Goal: Use online tool/utility: Use online tool/utility

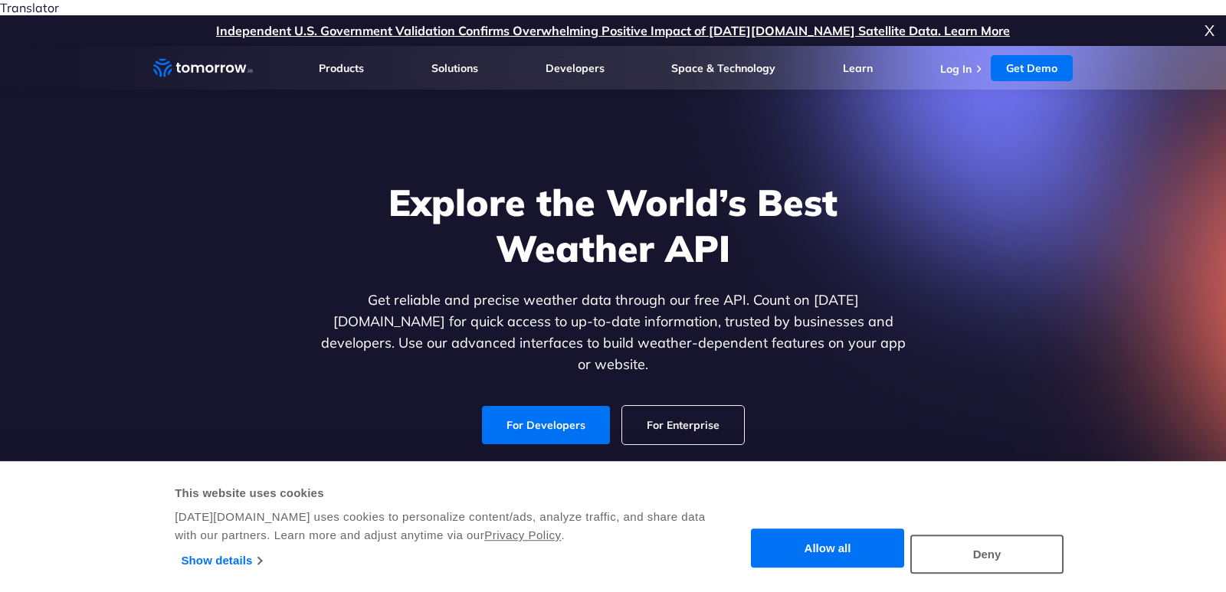
click at [941, 53] on ul "Products Products For Organizations Resilience Platform Your single source of w…" at bounding box center [696, 68] width 754 height 44
click at [946, 62] on link "Log In" at bounding box center [955, 69] width 31 height 14
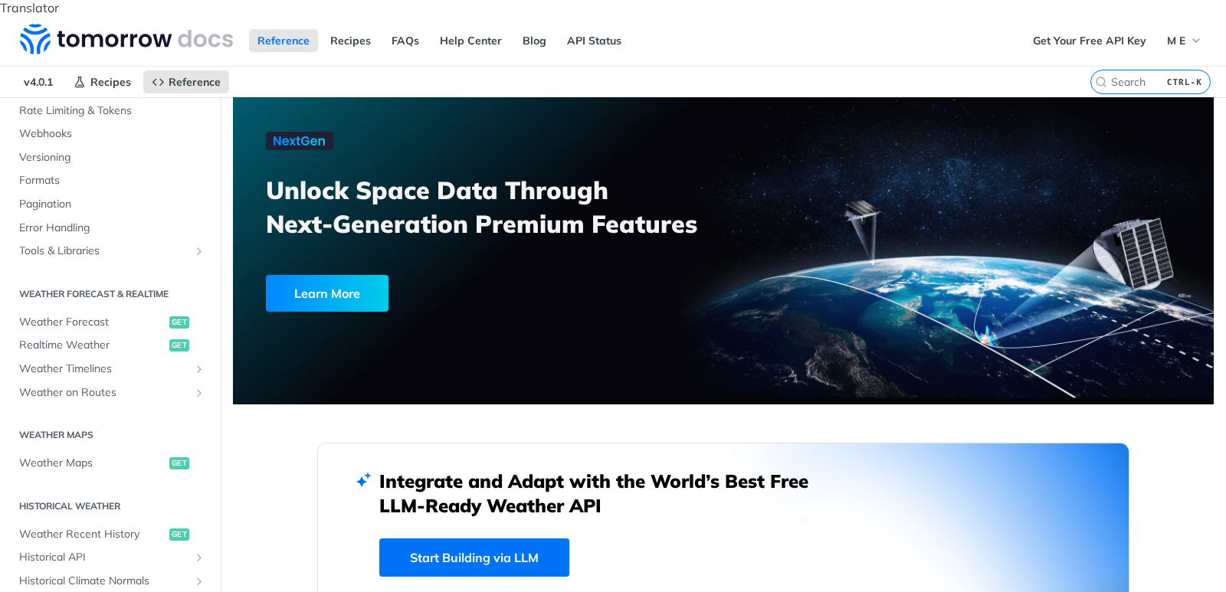
scroll to position [184, 0]
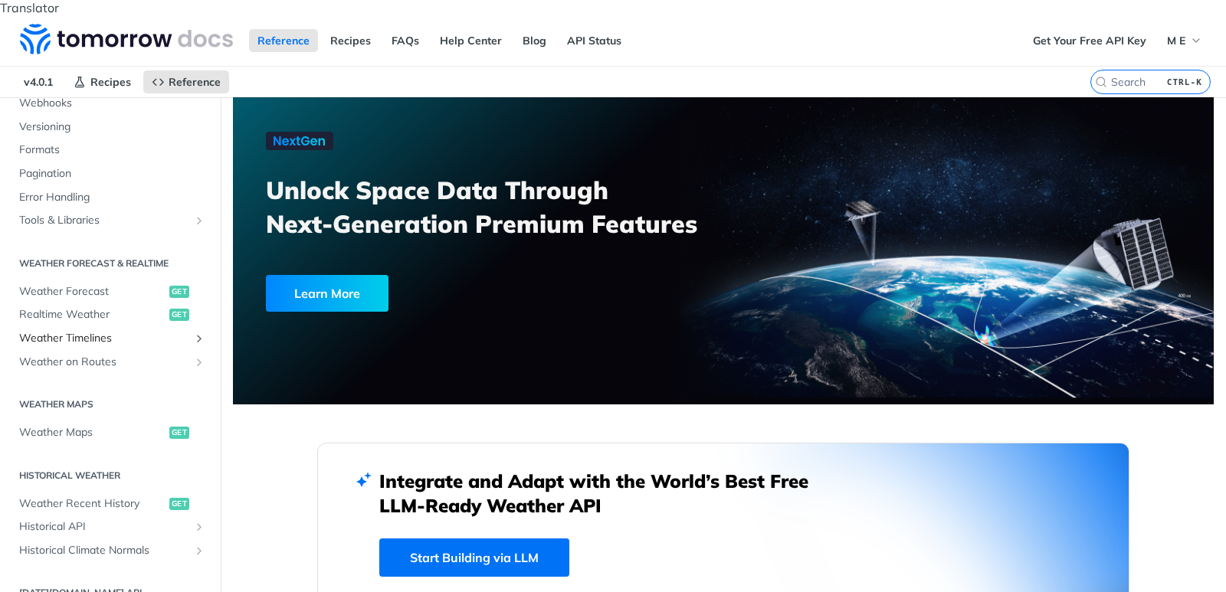
click at [80, 331] on span "Weather Timelines" at bounding box center [104, 338] width 170 height 15
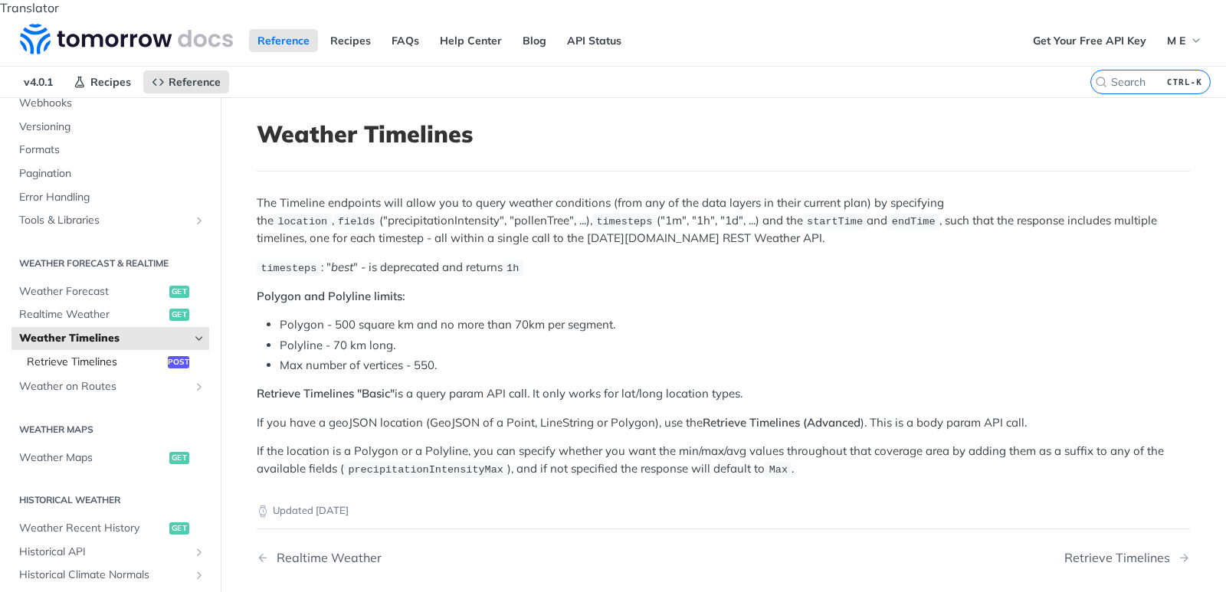
click at [70, 355] on span "Retrieve Timelines" at bounding box center [95, 362] width 137 height 15
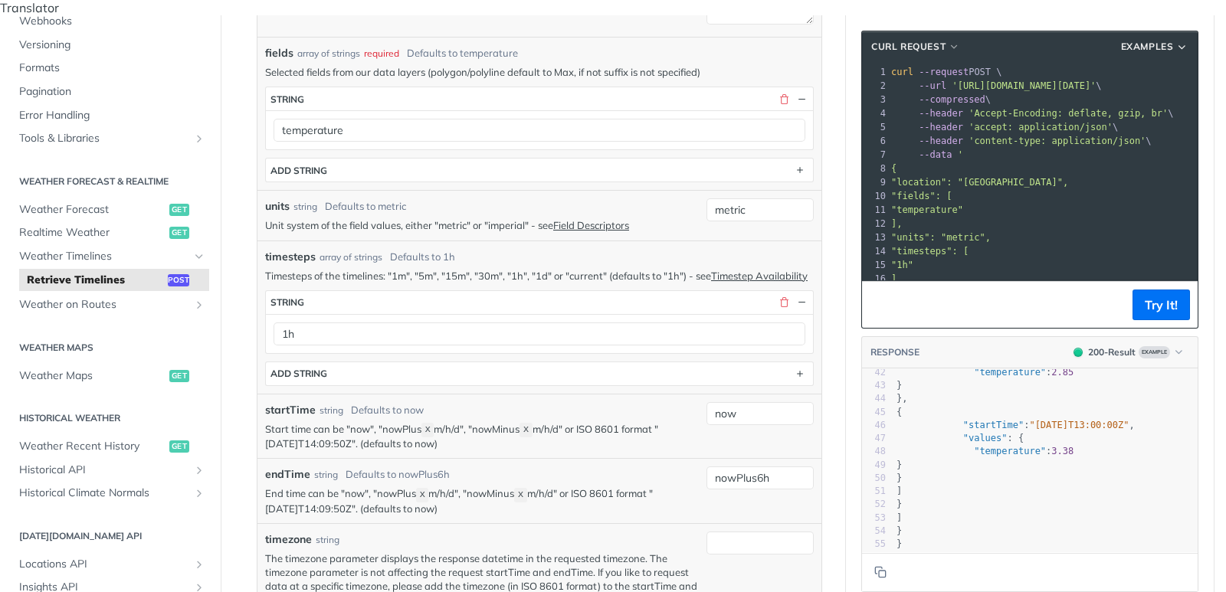
scroll to position [479, 0]
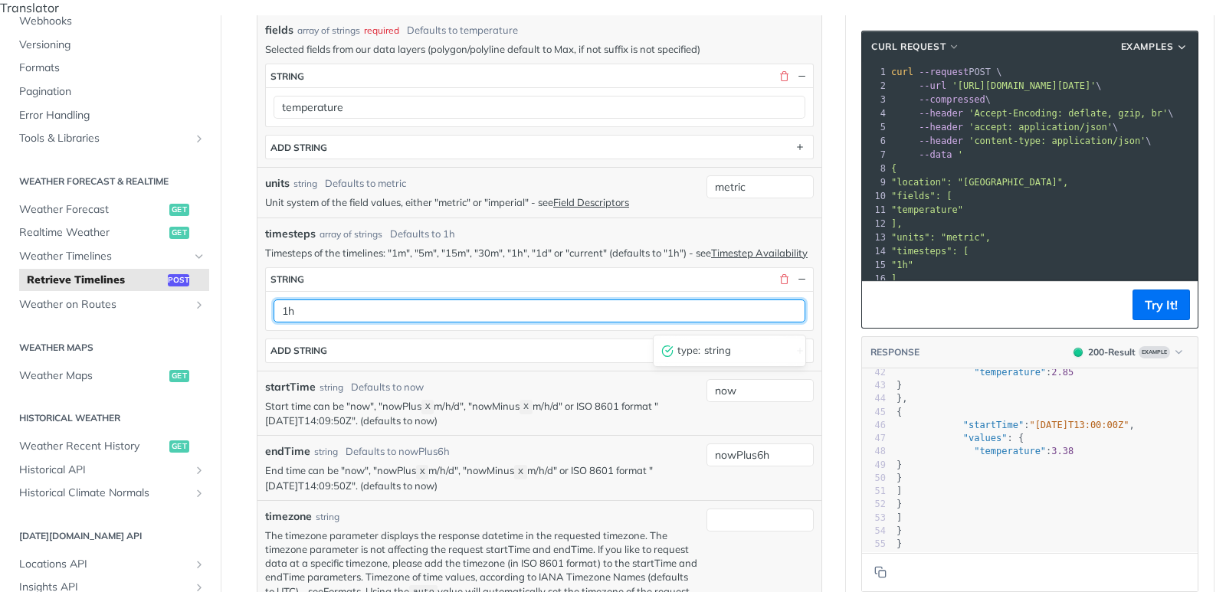
click at [283, 310] on input "1h" at bounding box center [540, 311] width 532 height 23
click at [300, 302] on input "1h" at bounding box center [540, 311] width 532 height 23
type input "1h1d"
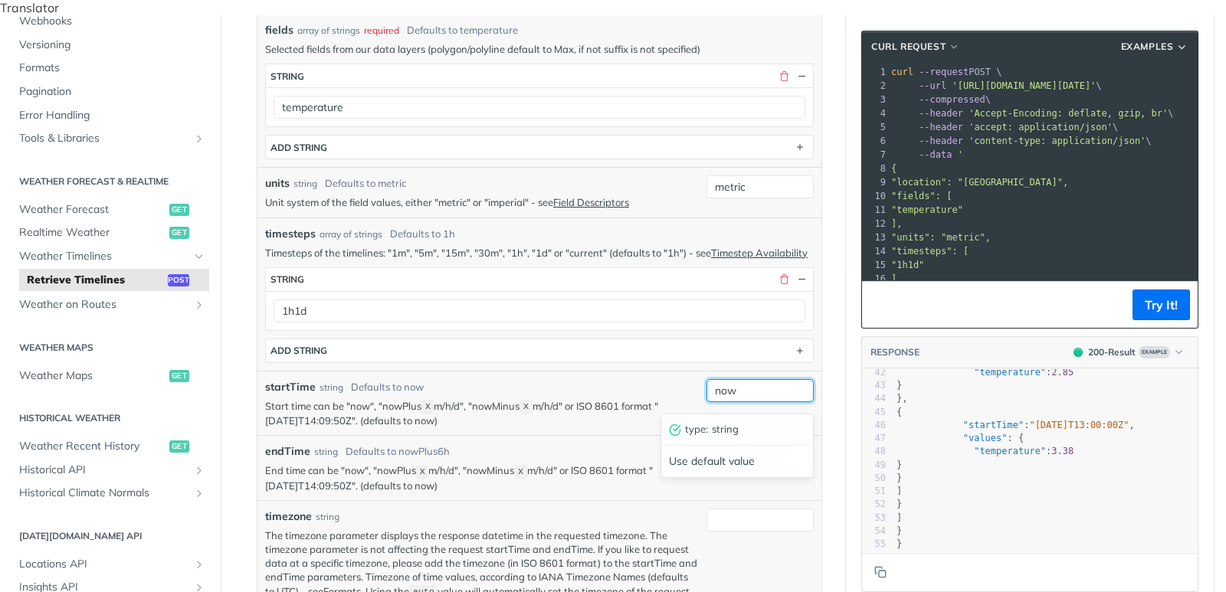
click at [747, 381] on input "now" at bounding box center [759, 390] width 107 height 23
type input "nowMinus19"
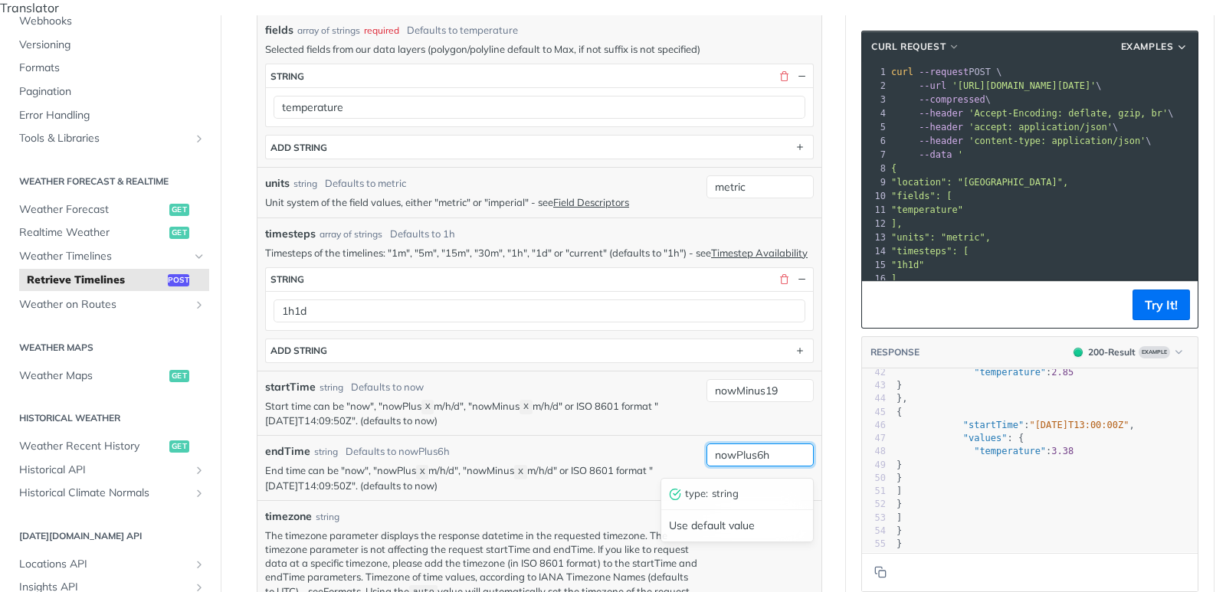
drag, startPoint x: 758, startPoint y: 447, endPoint x: 776, endPoint y: 447, distance: 18.4
click at [776, 447] on input "nowPlus6h" at bounding box center [759, 455] width 107 height 23
type input "nowPlus5d"
click at [627, 450] on div "endTime string Defaults to nowPlus6h" at bounding box center [482, 452] width 434 height 16
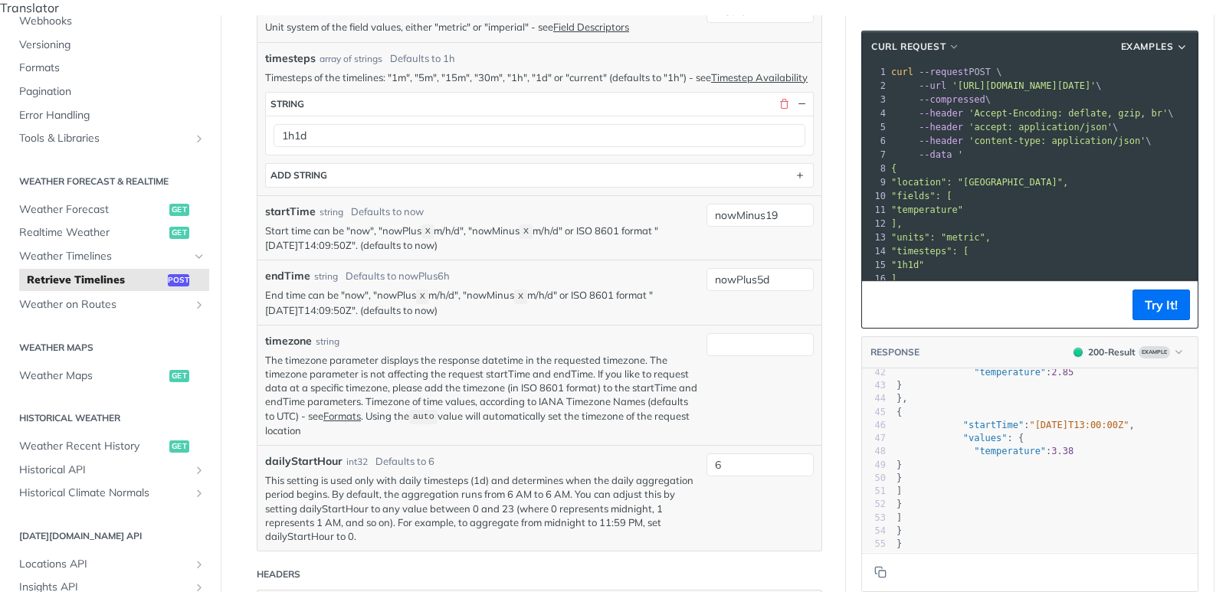
scroll to position [663, 0]
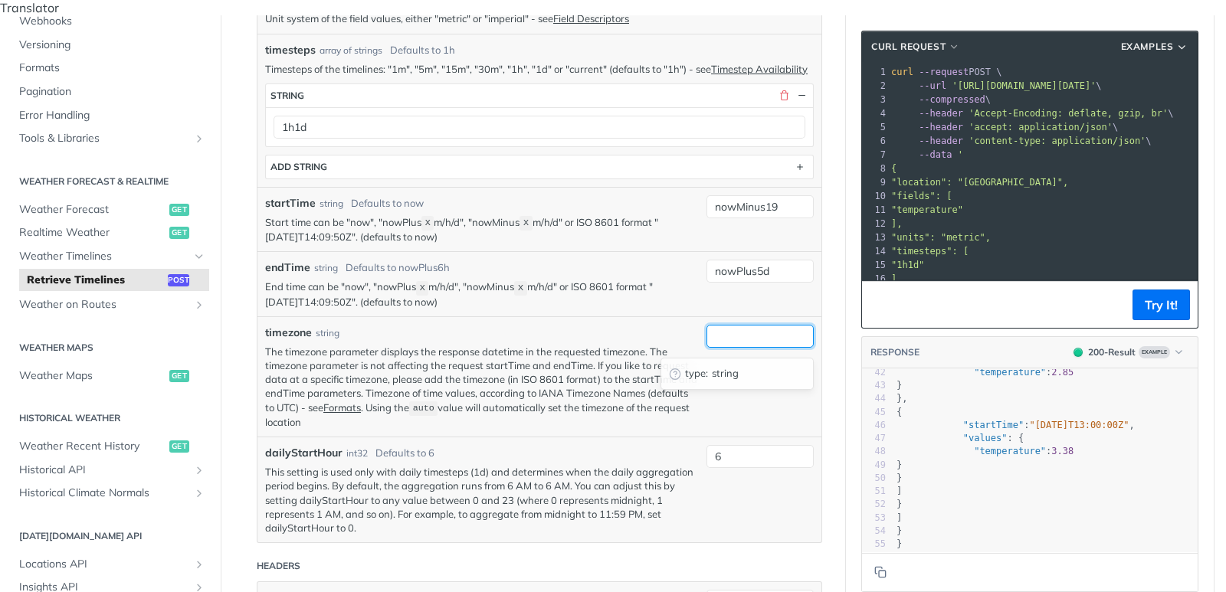
click at [744, 329] on input "timezone" at bounding box center [759, 336] width 107 height 23
type input "Europe/[GEOGRAPHIC_DATA]"
click at [480, 388] on p "The timezone parameter displays the response datetime in the requested timezone…" at bounding box center [482, 387] width 434 height 84
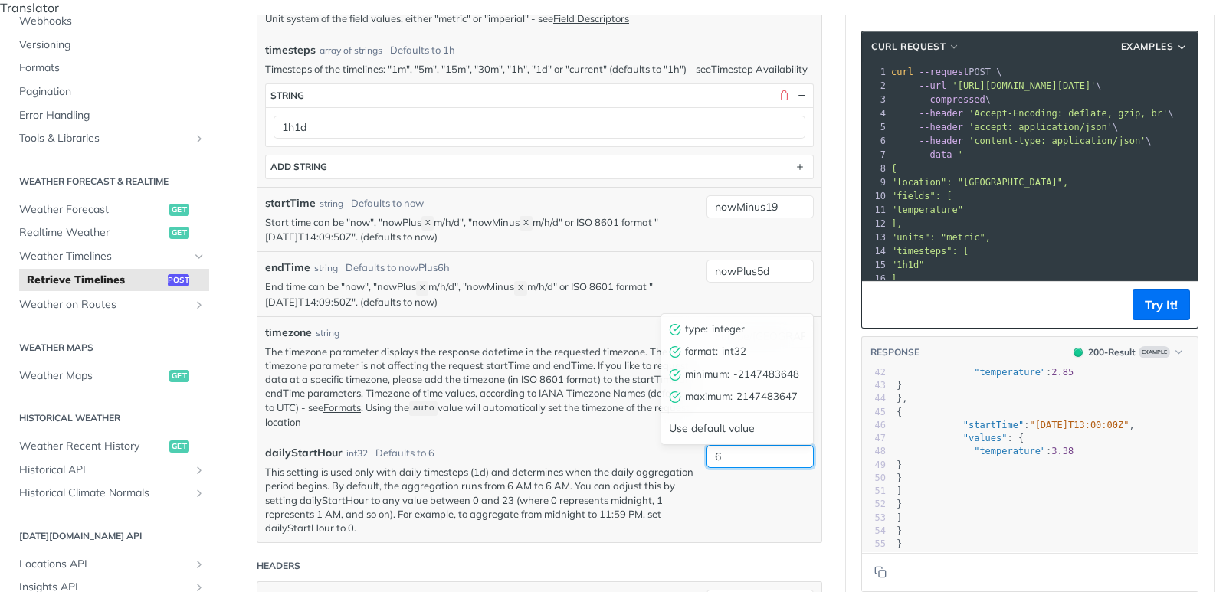
drag, startPoint x: 729, startPoint y: 441, endPoint x: 699, endPoint y: 447, distance: 29.6
click at [706, 447] on input "6" at bounding box center [759, 456] width 107 height 23
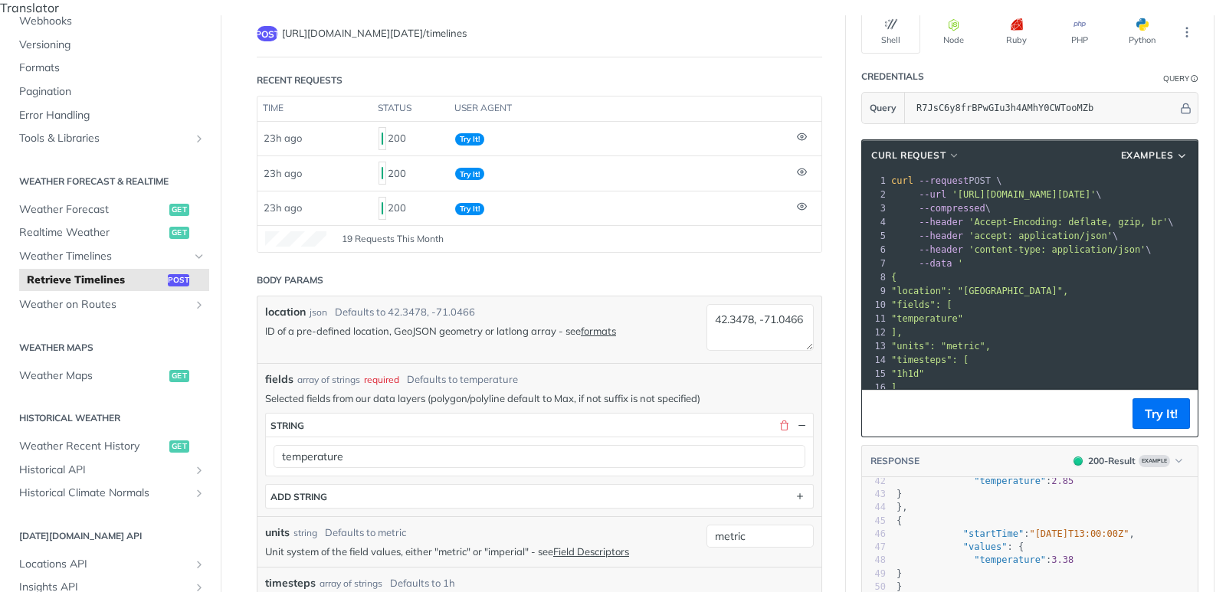
scroll to position [111, 0]
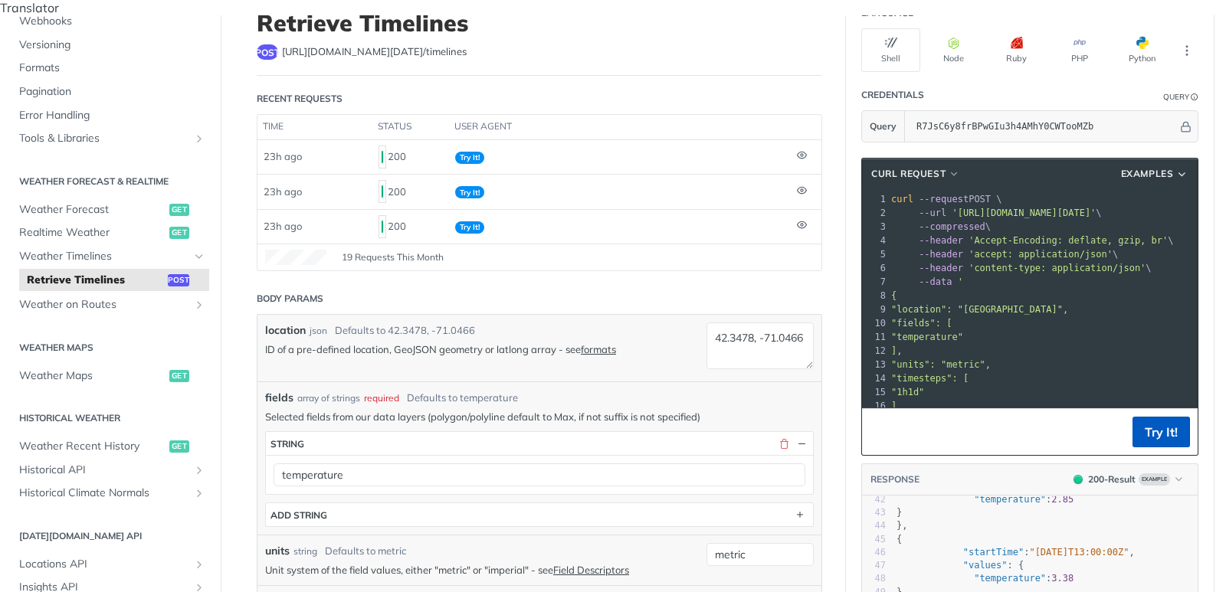
type input "0"
click at [1154, 417] on button "Try It!" at bounding box center [1160, 432] width 57 height 31
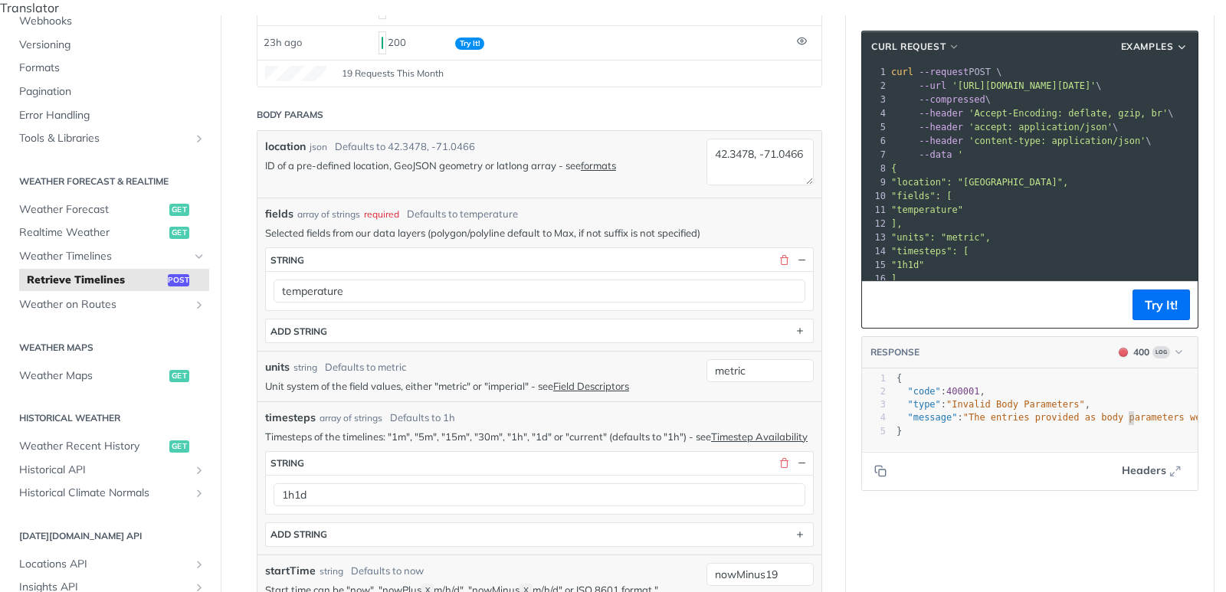
scroll to position [4, 0]
click at [1128, 412] on span ""The entries provided as body parameters were not valid for the request. Fix Bo…" at bounding box center [1234, 417] width 542 height 11
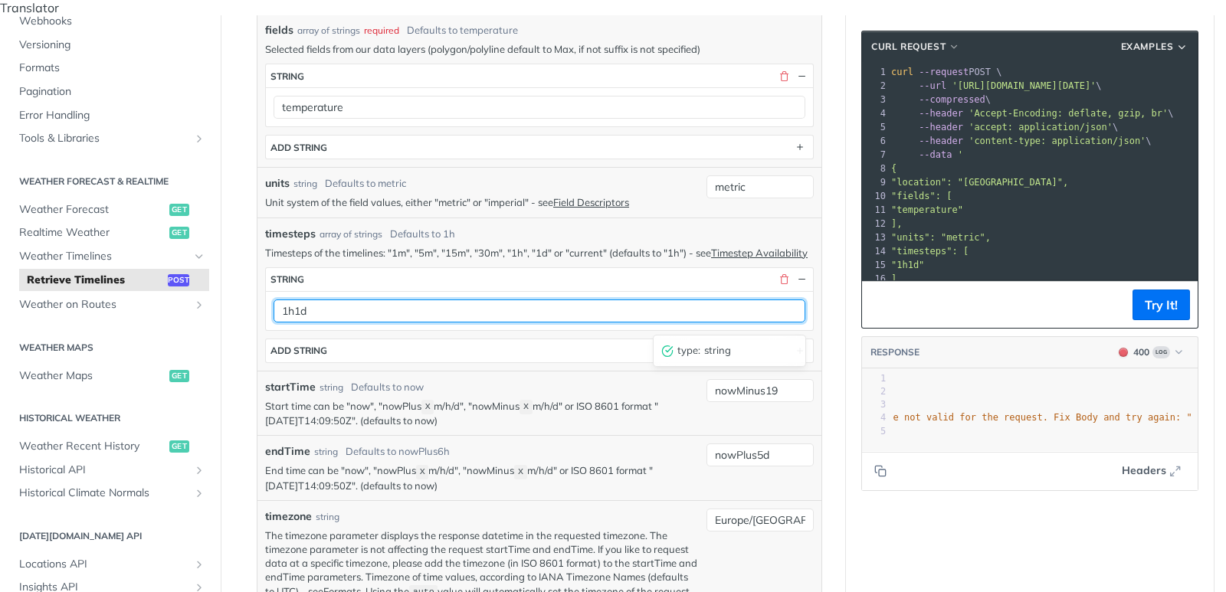
click at [295, 310] on input "1h1d" at bounding box center [540, 311] width 532 height 23
type input "1h,1d"
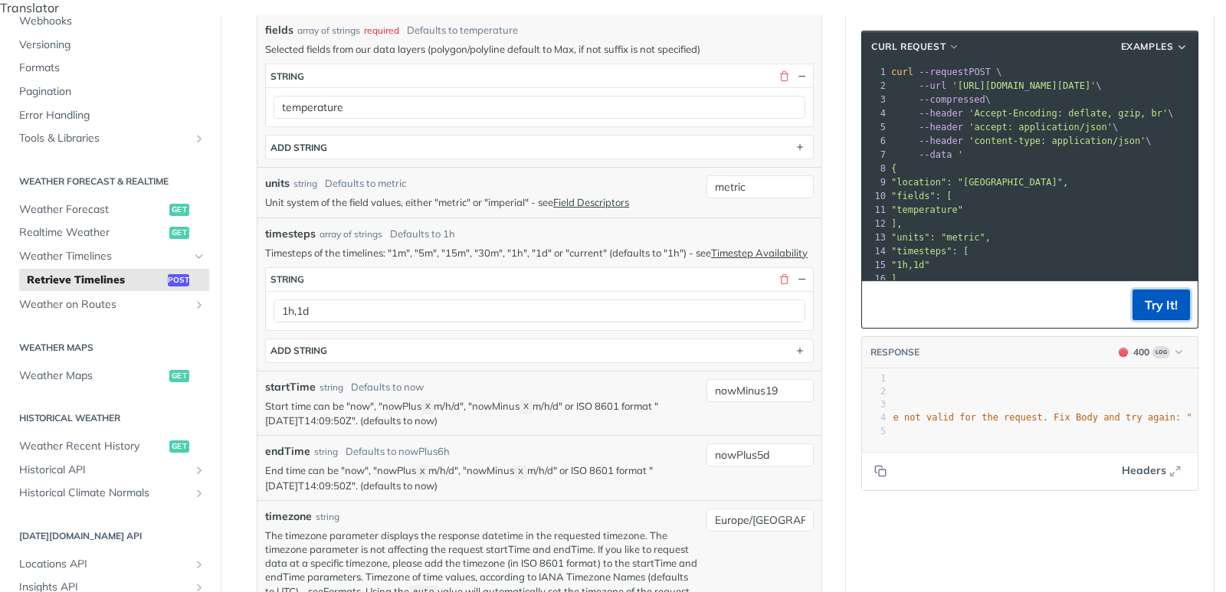
click at [1146, 297] on button "Try It!" at bounding box center [1160, 305] width 57 height 31
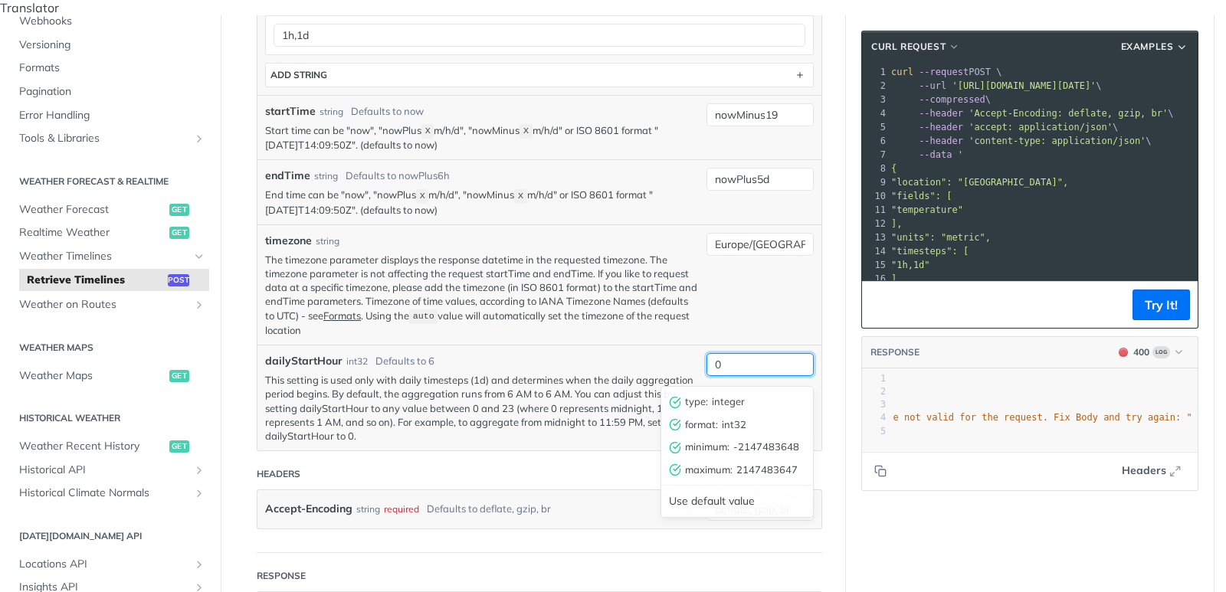
drag, startPoint x: 765, startPoint y: 353, endPoint x: 708, endPoint y: 352, distance: 57.5
click at [708, 353] on input "0" at bounding box center [759, 364] width 107 height 23
type input "6"
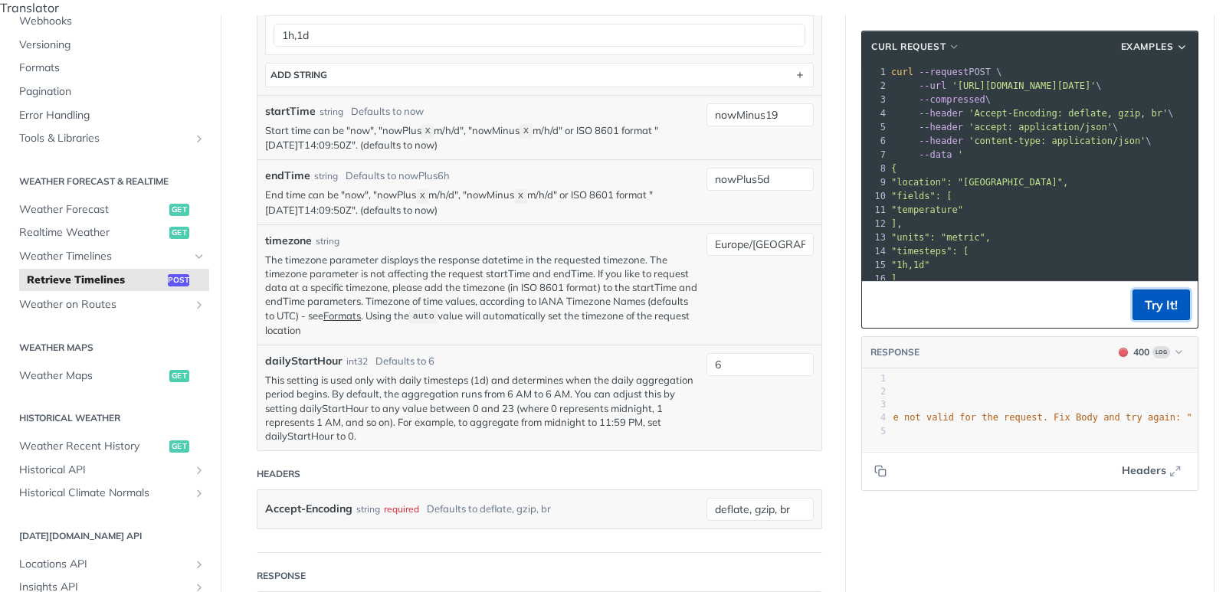
click at [1146, 292] on button "Try It!" at bounding box center [1160, 305] width 57 height 31
click at [1076, 412] on span ""The entries provided as body parameters were not valid for the request. Fix Bo…" at bounding box center [921, 417] width 542 height 11
click at [1182, 412] on span ""The entries provided as body parameters were not valid for the request. Fix Bo…" at bounding box center [921, 417] width 542 height 11
click at [1192, 412] on span ""The entries provided as body parameters were not valid for the request. Fix Bo…" at bounding box center [921, 417] width 542 height 11
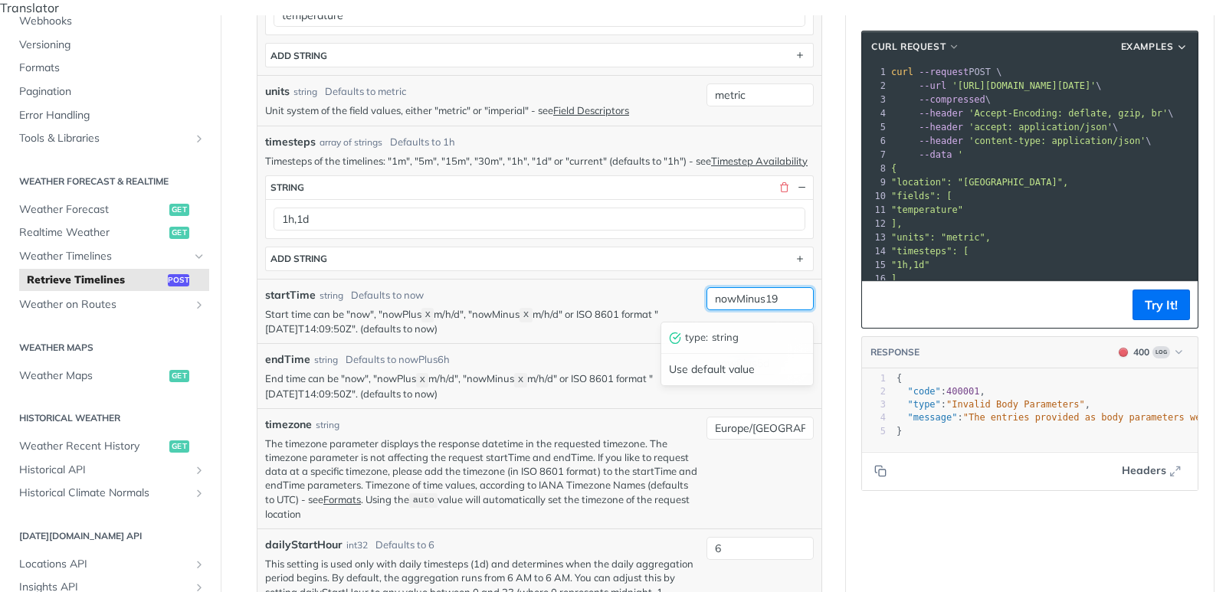
drag, startPoint x: 737, startPoint y: 293, endPoint x: 811, endPoint y: 293, distance: 73.6
click at [811, 293] on input "nowMinus19" at bounding box center [759, 298] width 107 height 23
click at [788, 290] on input "nowMinus19" at bounding box center [759, 298] width 107 height 23
type input "nowMinus19h"
click at [1159, 290] on button "Try It!" at bounding box center [1160, 305] width 57 height 31
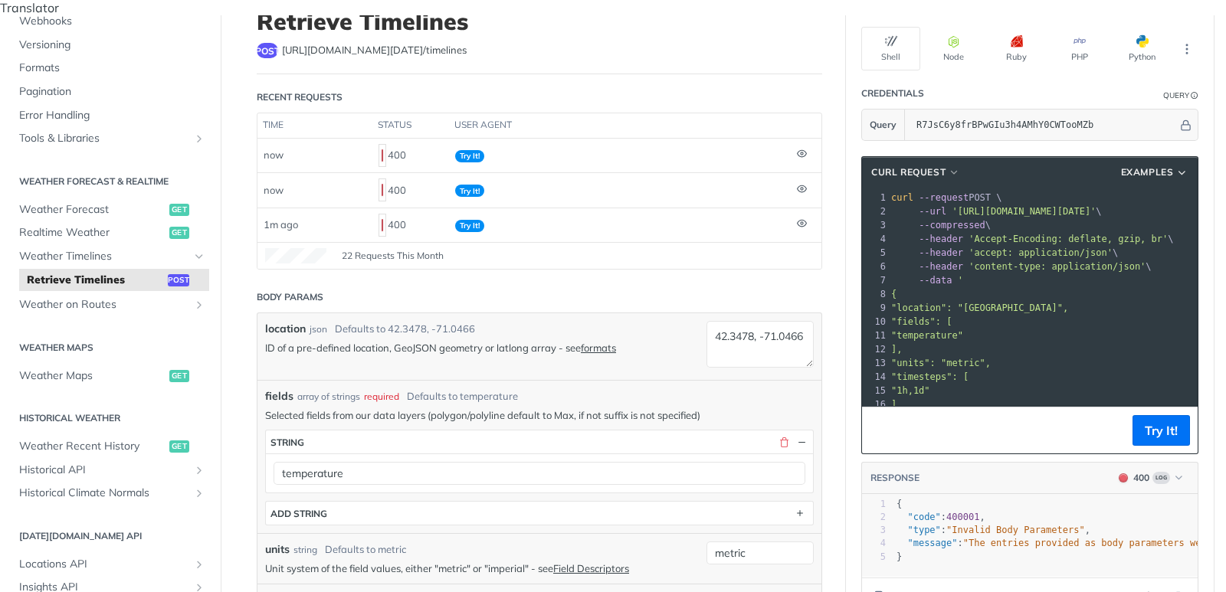
scroll to position [111, 0]
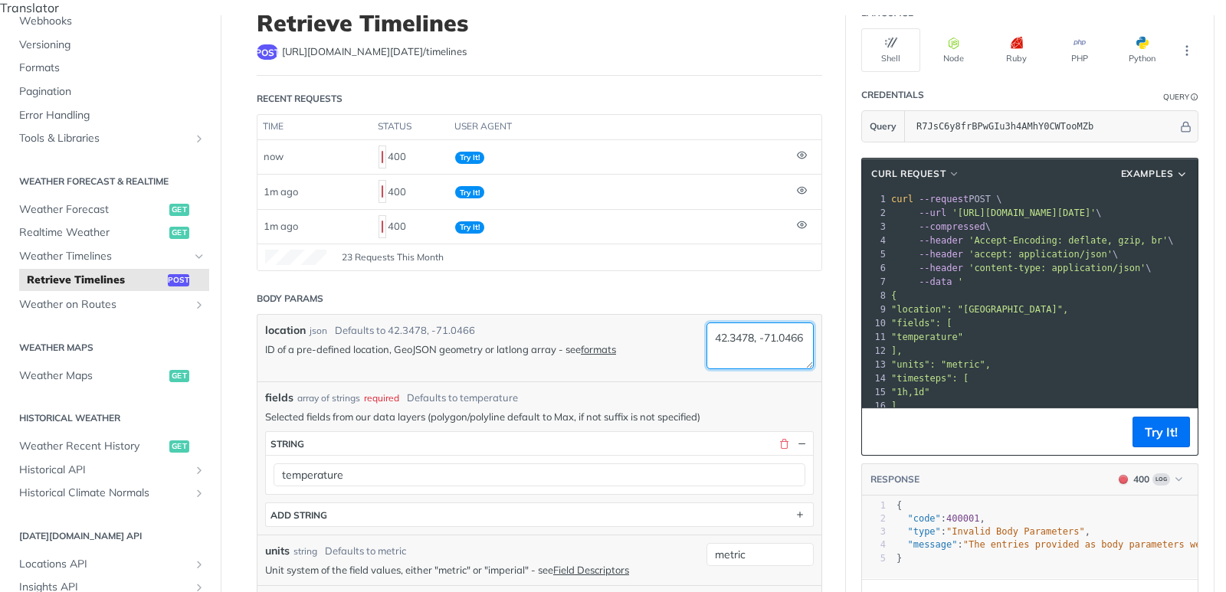
drag, startPoint x: 715, startPoint y: 323, endPoint x: 755, endPoint y: 322, distance: 39.9
click at [755, 323] on textarea "42.3478, -71.0466" at bounding box center [759, 346] width 107 height 47
paste textarea "52,5180816650390"
drag, startPoint x: 732, startPoint y: 336, endPoint x: 788, endPoint y: 336, distance: 55.2
click at [788, 336] on textarea "52,5180816650390, -71.0466" at bounding box center [759, 346] width 107 height 47
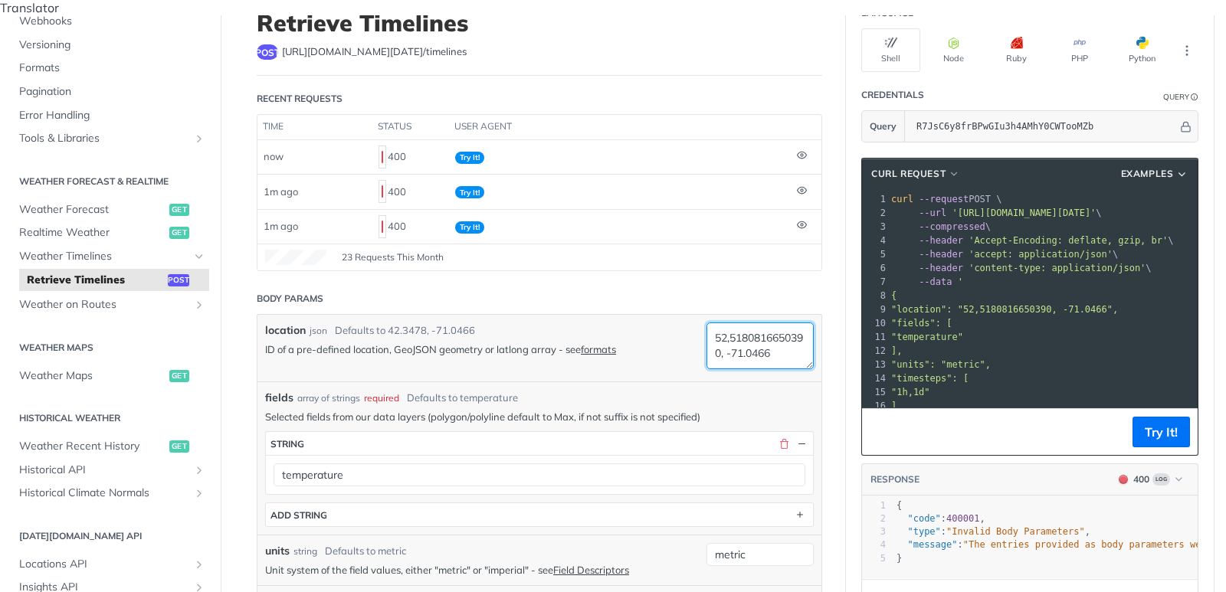
paste textarea "13,2871599197387"
click at [730, 331] on textarea "52,5180816650390, 13,2871599197387" at bounding box center [759, 346] width 107 height 47
click at [731, 323] on textarea "52,5180816650390, 13.2871599197387" at bounding box center [759, 346] width 107 height 47
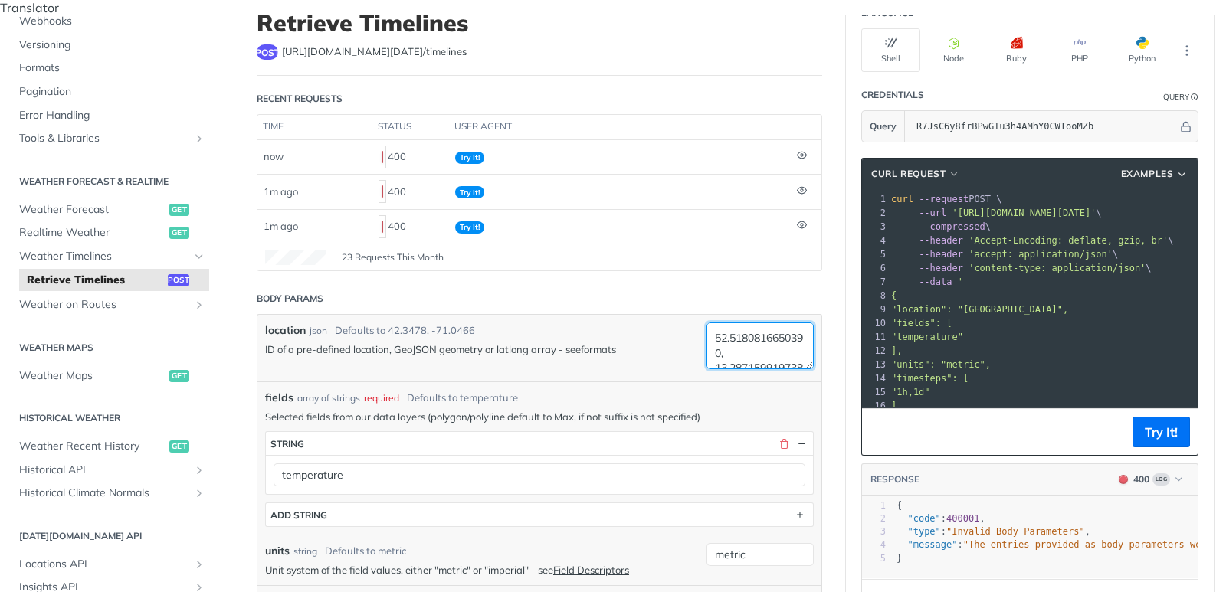
type textarea "52.5180816650390, 13.2871599197387"
click at [610, 343] on link "formats" at bounding box center [598, 349] width 35 height 12
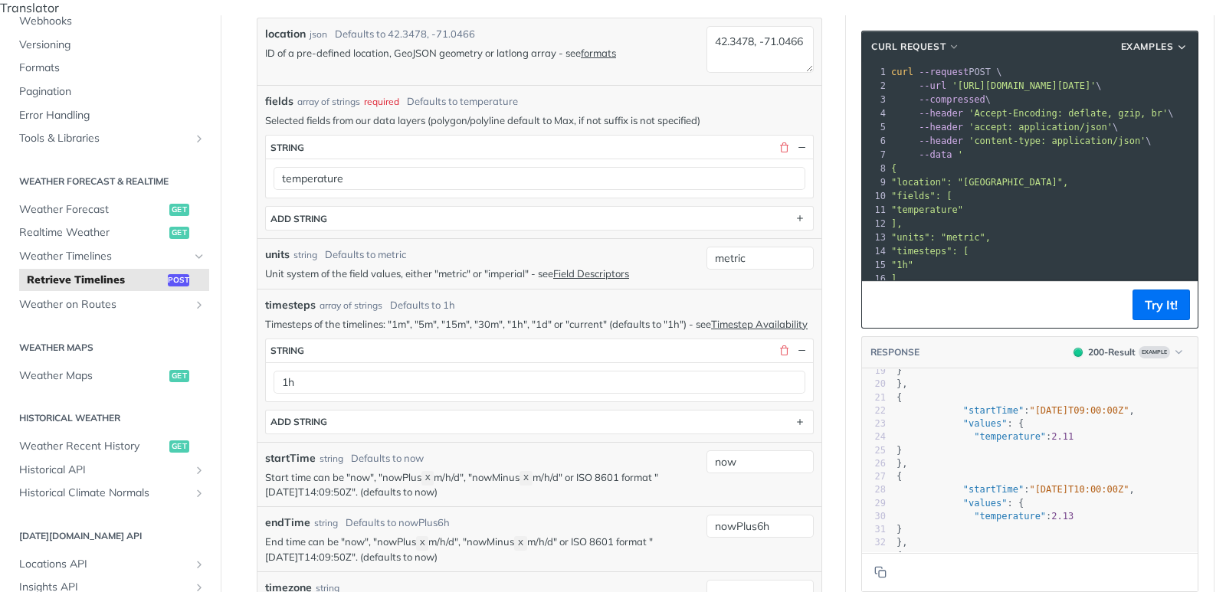
scroll to position [368, 0]
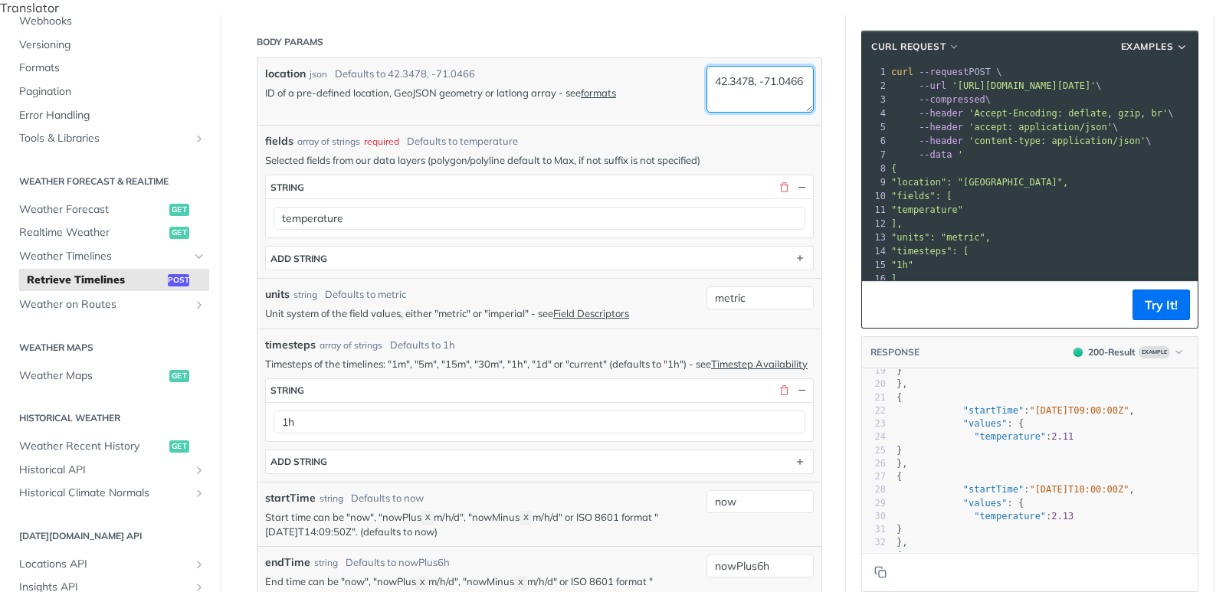
drag, startPoint x: 715, startPoint y: 67, endPoint x: 755, endPoint y: 68, distance: 39.8
click at [755, 68] on textarea "42.3478, -71.0466" at bounding box center [759, 89] width 107 height 47
paste textarea "52,5180816650390"
click at [730, 68] on textarea "52,5180816650390, -71.0466" at bounding box center [759, 89] width 107 height 47
drag, startPoint x: 734, startPoint y: 83, endPoint x: 778, endPoint y: 83, distance: 44.4
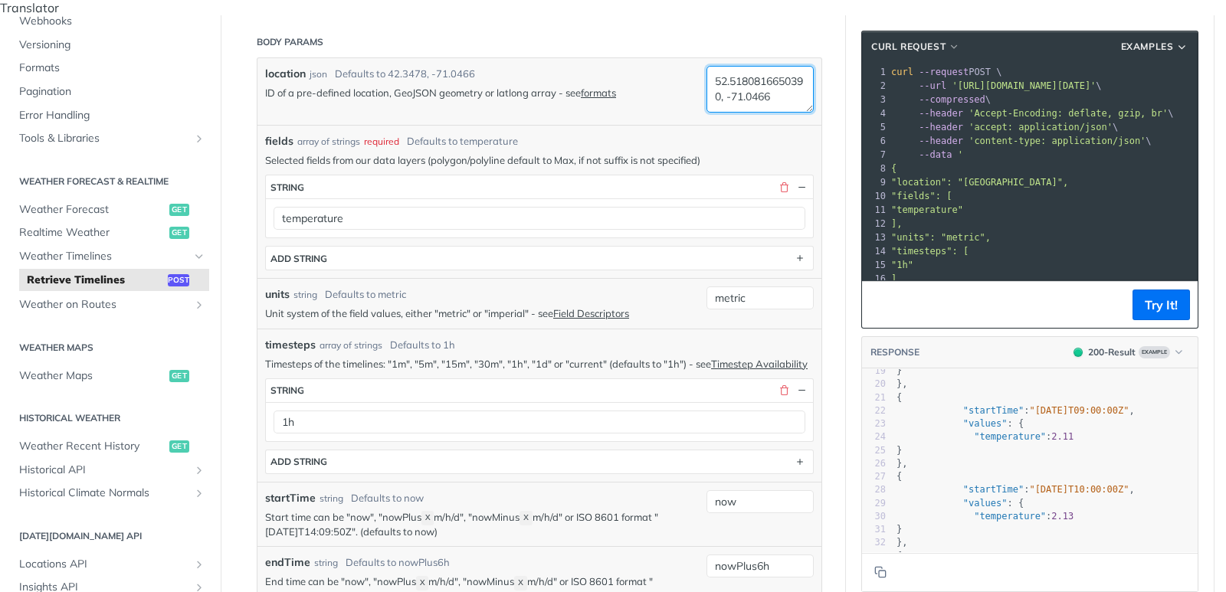
click at [778, 83] on textarea "52.5180816650390, -71.0466" at bounding box center [759, 89] width 107 height 47
paste textarea "13,2871599197387"
click at [730, 78] on textarea "52.5180816650390, 13,2871599197387" at bounding box center [759, 89] width 107 height 47
type textarea "52.5180816650390, 13.2871599197387"
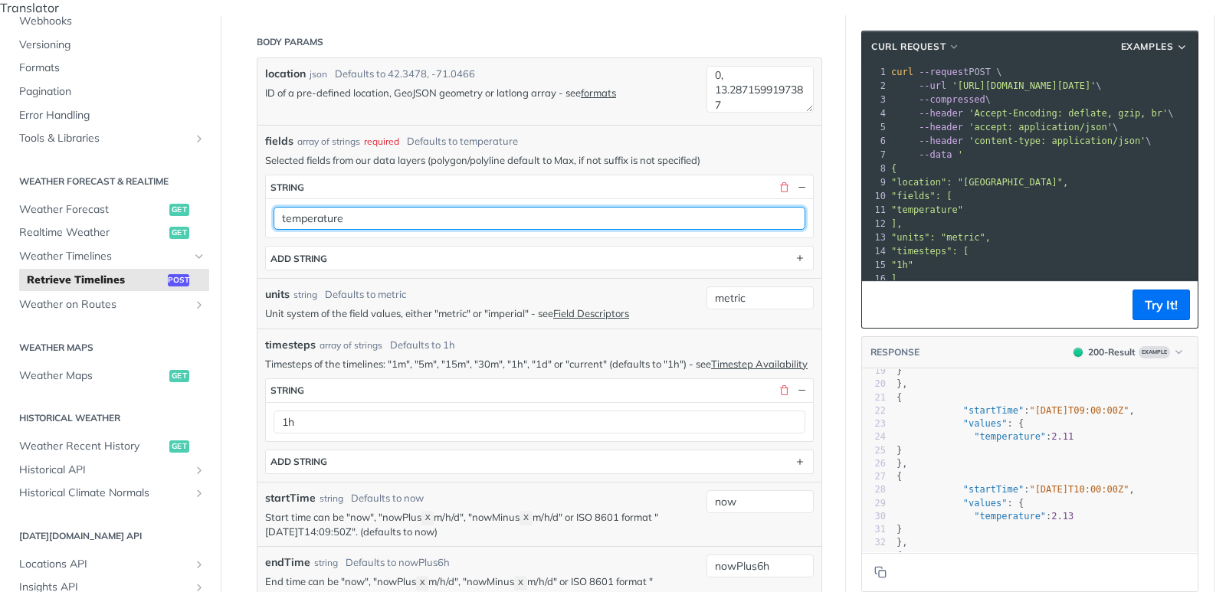
click at [548, 207] on input "temperature" at bounding box center [540, 218] width 532 height 23
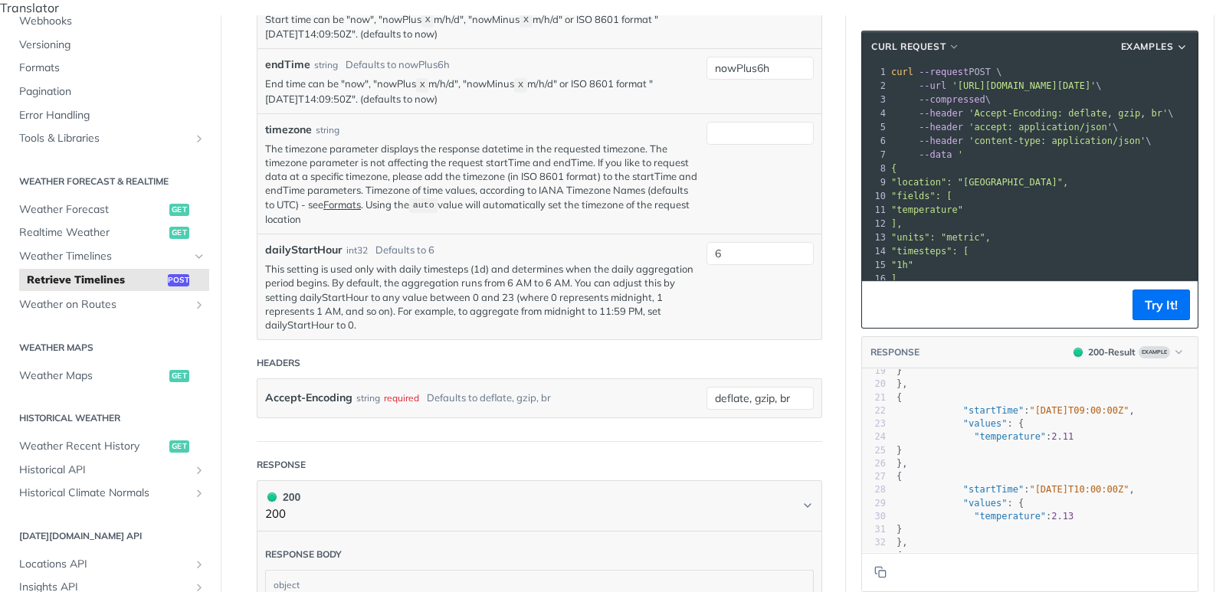
scroll to position [827, 0]
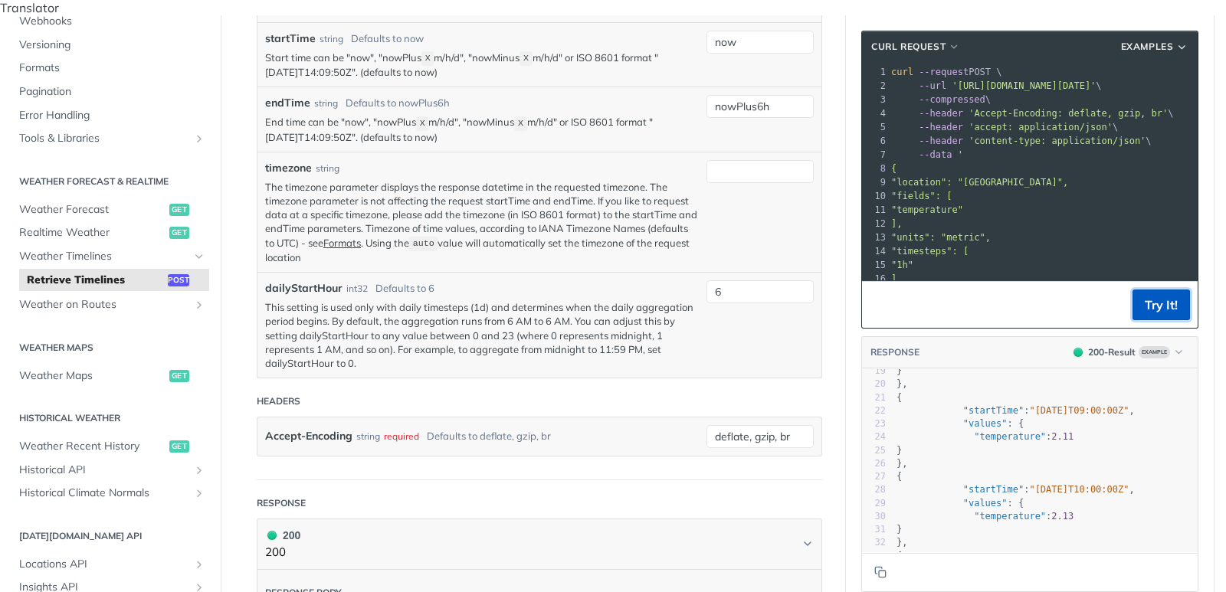
click at [1159, 290] on button "Try It!" at bounding box center [1160, 305] width 57 height 31
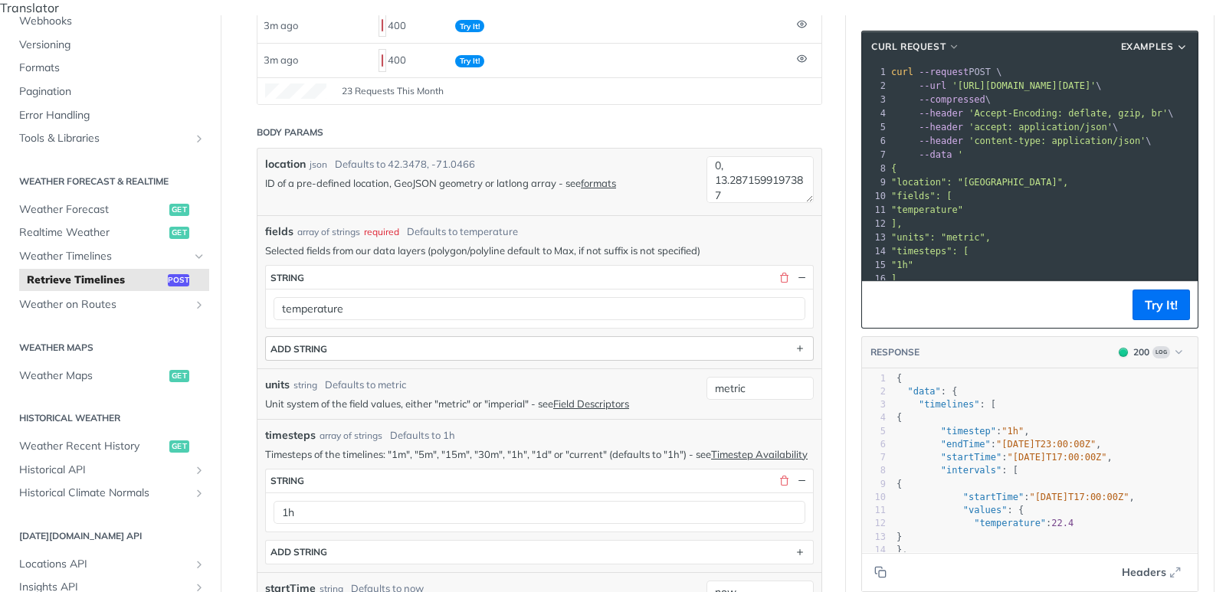
scroll to position [276, 0]
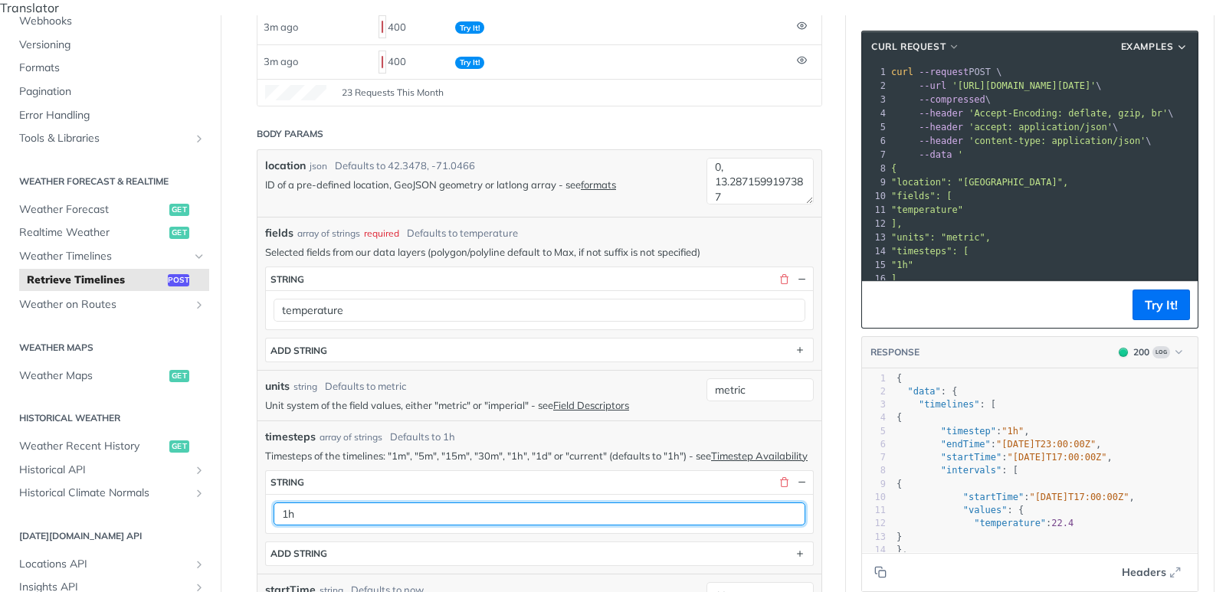
click at [313, 504] on input "1h" at bounding box center [540, 514] width 532 height 23
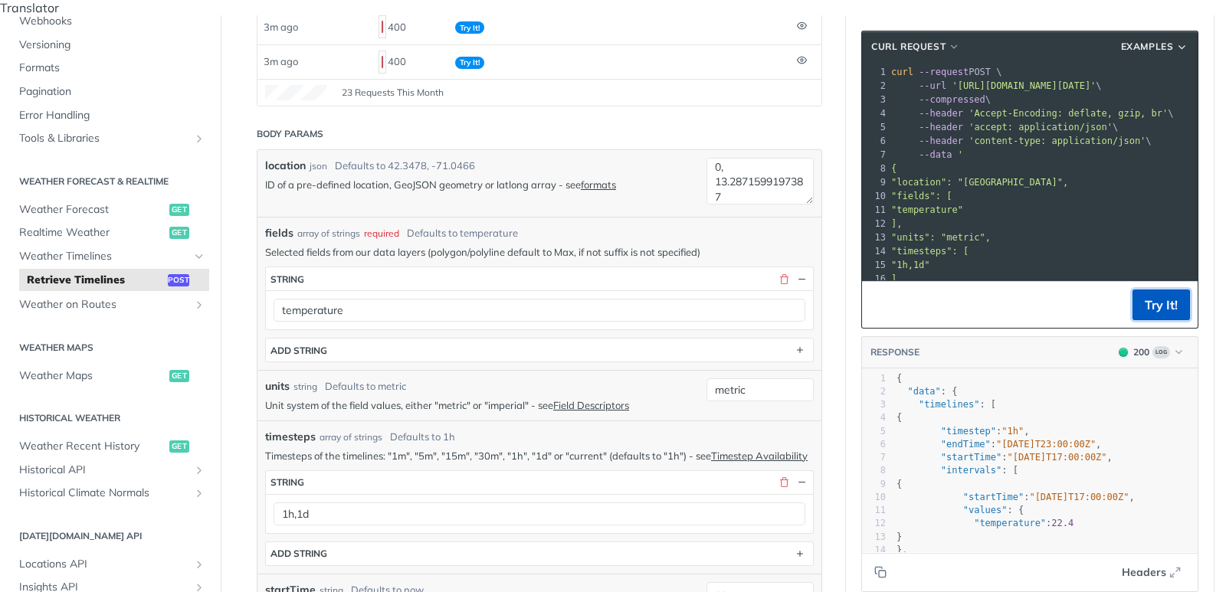
click at [1161, 293] on button "Try It!" at bounding box center [1160, 305] width 57 height 31
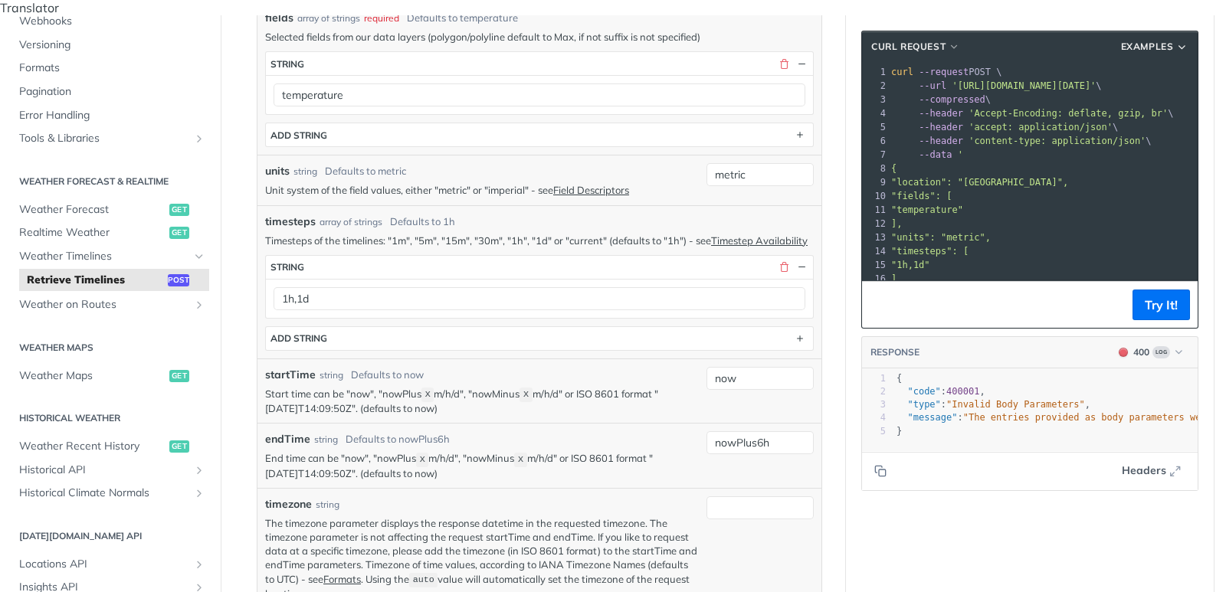
scroll to position [493, 0]
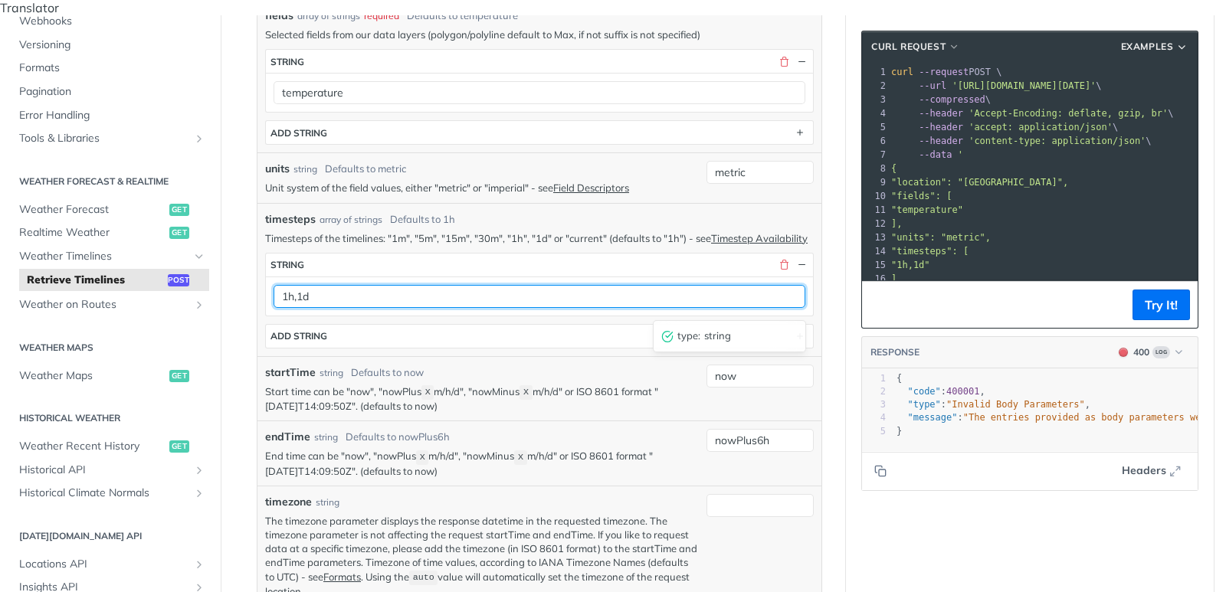
drag, startPoint x: 294, startPoint y: 292, endPoint x: 332, endPoint y: 292, distance: 37.5
click at [332, 292] on input "1h,1d" at bounding box center [540, 296] width 532 height 23
type input "1h"
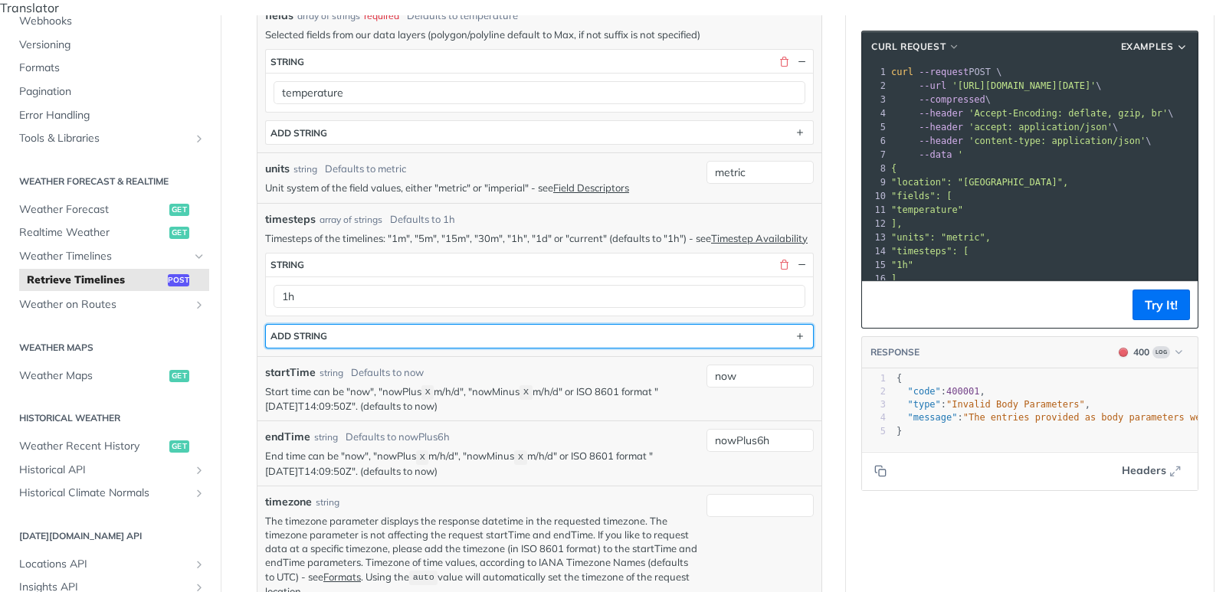
click at [397, 329] on button "ADD string" at bounding box center [539, 336] width 547 height 23
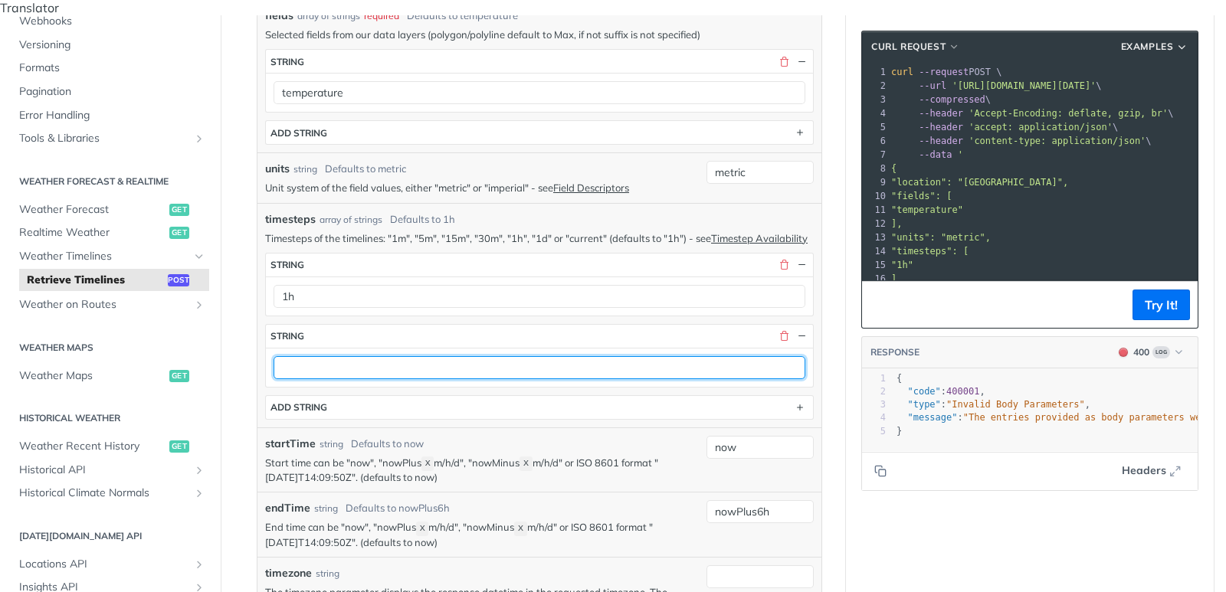
click at [350, 367] on input "text" at bounding box center [540, 367] width 532 height 23
type input "1d"
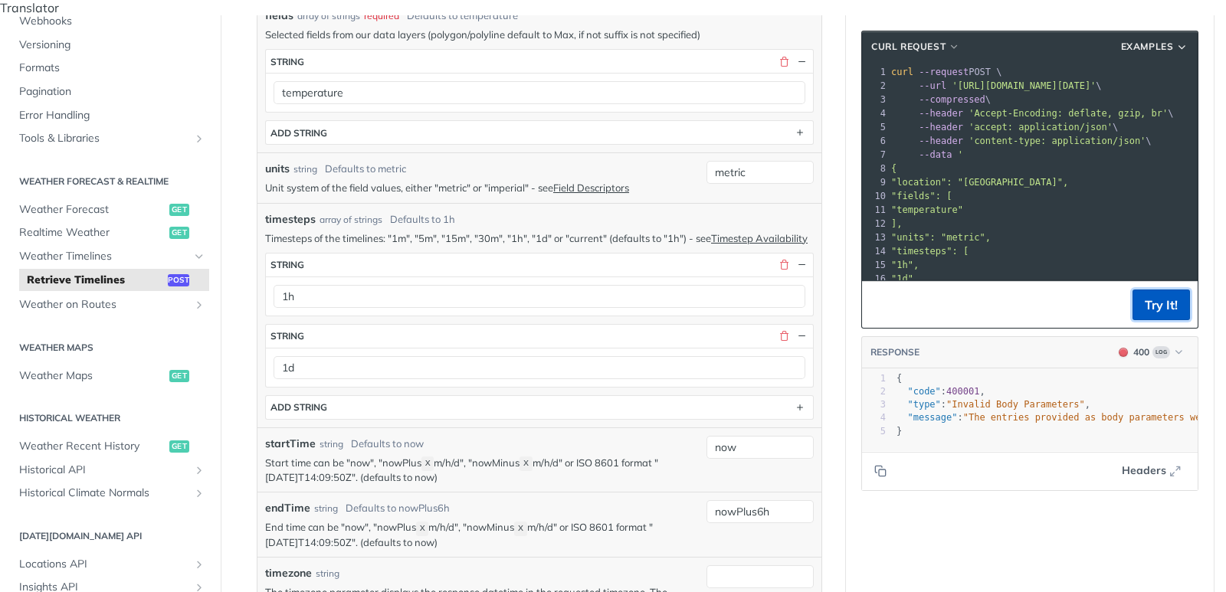
click at [1158, 297] on button "Try It!" at bounding box center [1160, 305] width 57 height 31
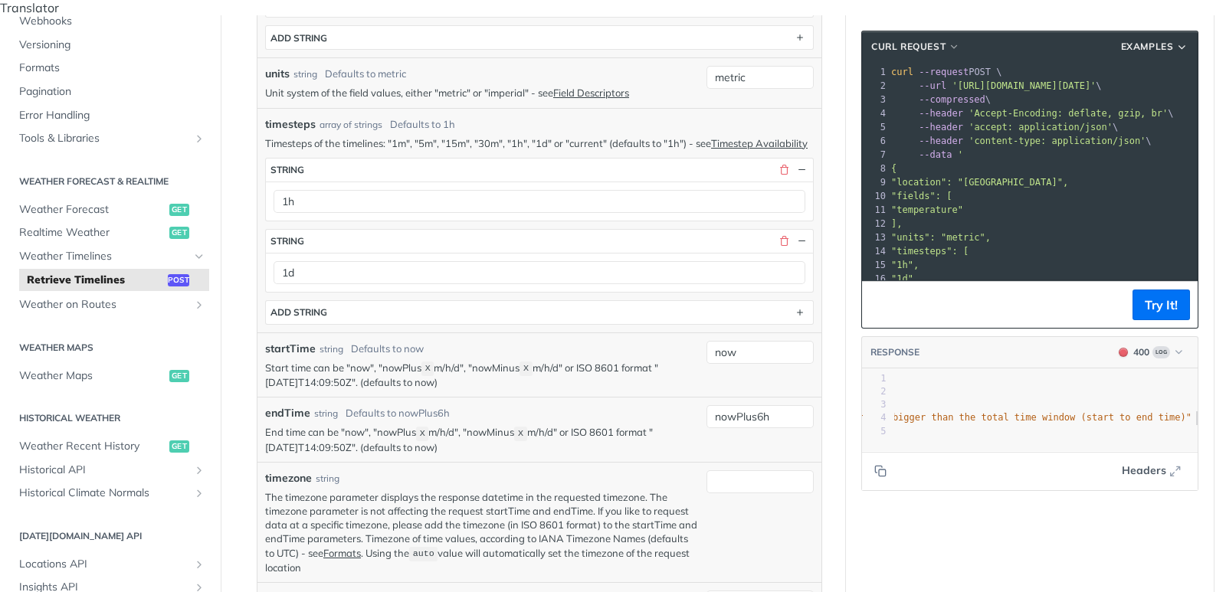
scroll to position [677, 0]
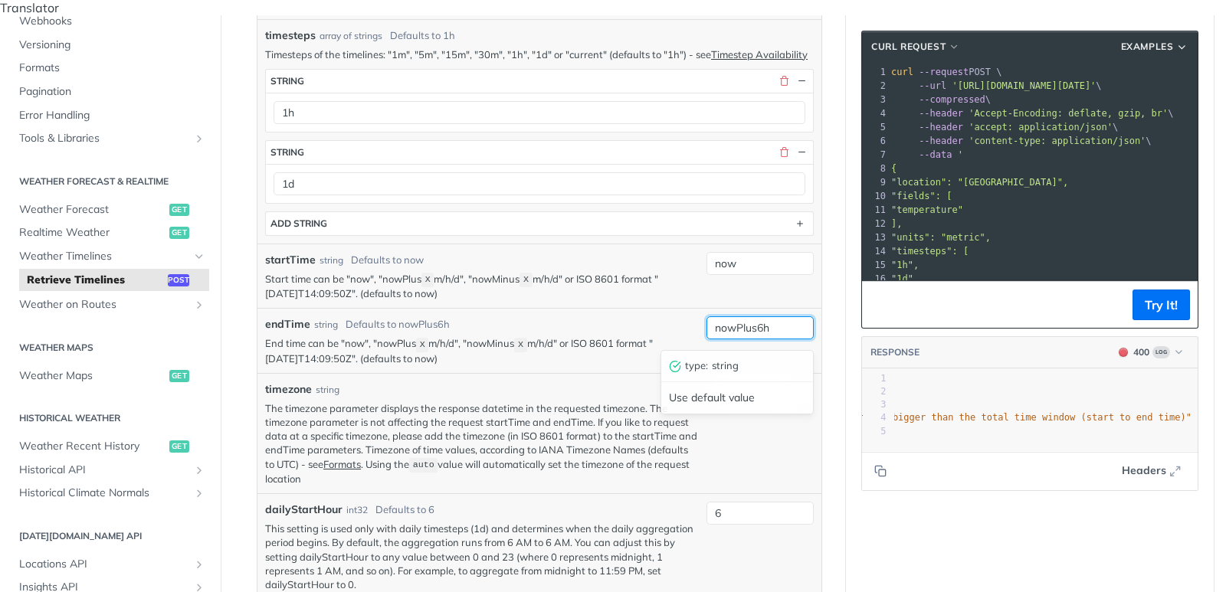
drag, startPoint x: 758, startPoint y: 319, endPoint x: 772, endPoint y: 320, distance: 13.0
click at [772, 320] on input "nowPlus6h" at bounding box center [759, 327] width 107 height 23
type input "nowPlus3d"
click at [1148, 291] on button "Try It!" at bounding box center [1160, 305] width 57 height 31
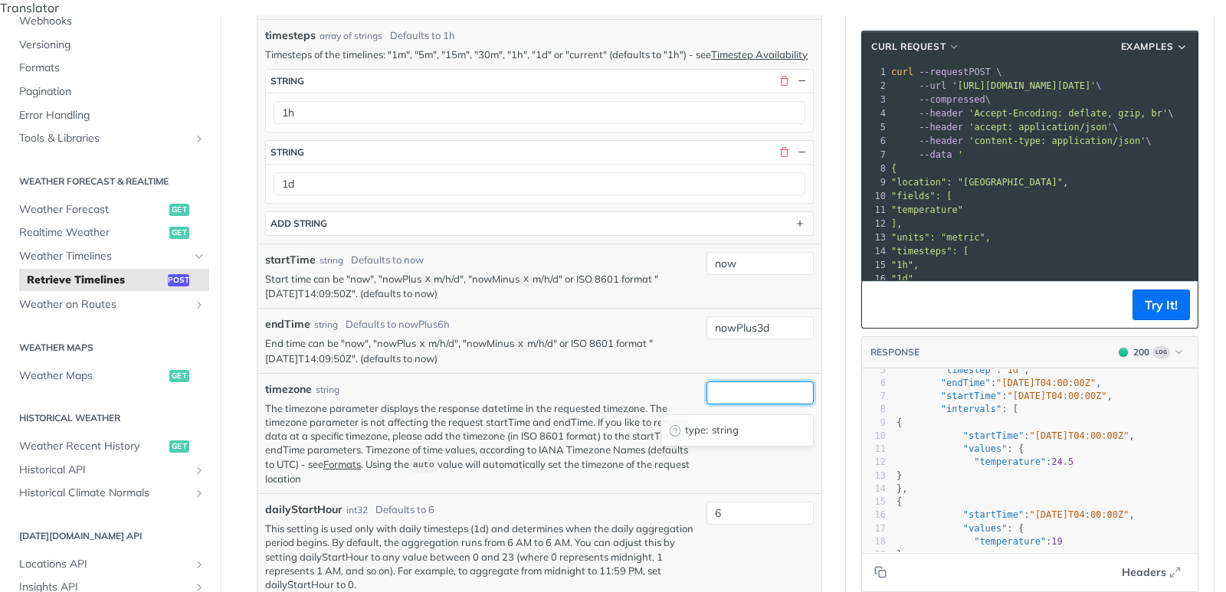
click at [731, 388] on input "timezone" at bounding box center [759, 393] width 107 height 23
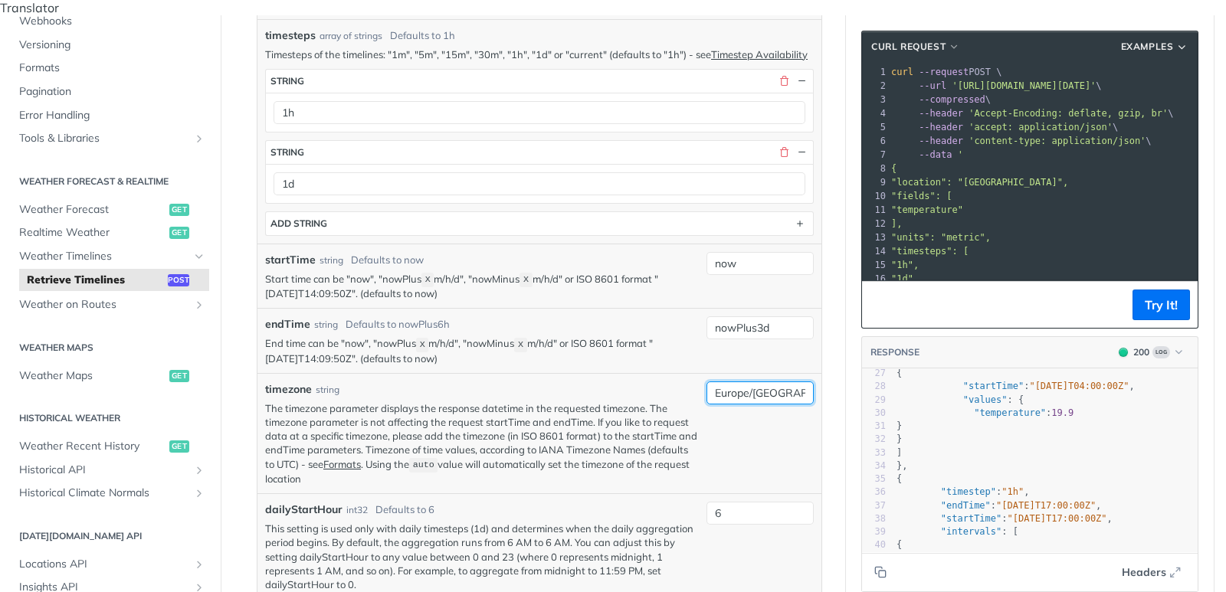
scroll to position [293, 0]
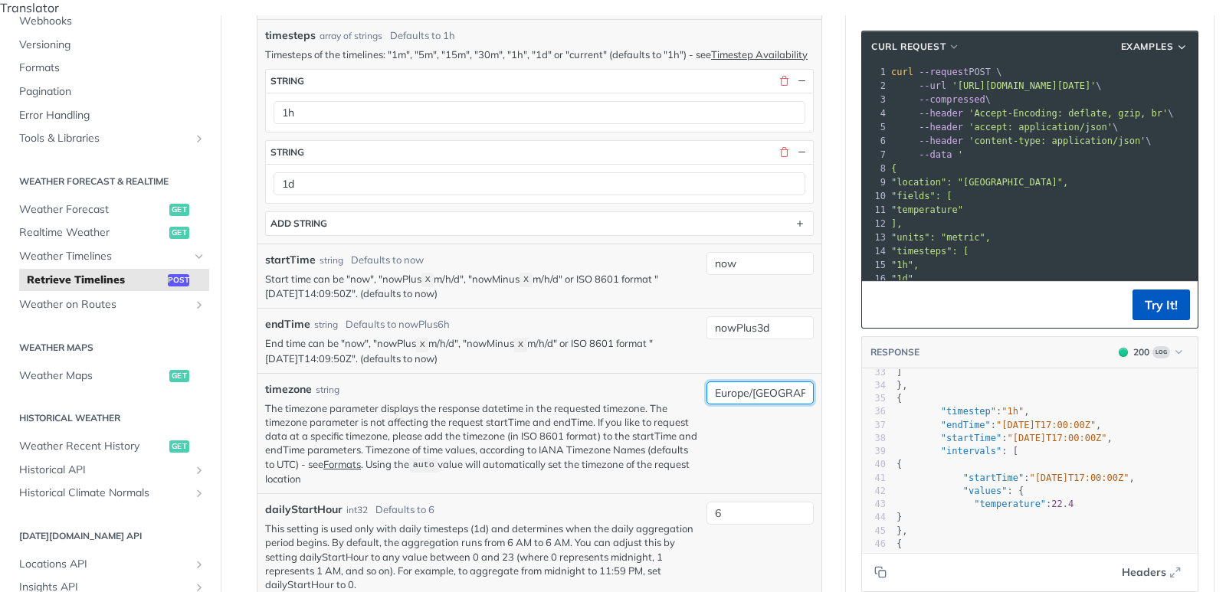
type input "Europe/[GEOGRAPHIC_DATA]"
click at [1158, 297] on button "Try It!" at bounding box center [1160, 305] width 57 height 31
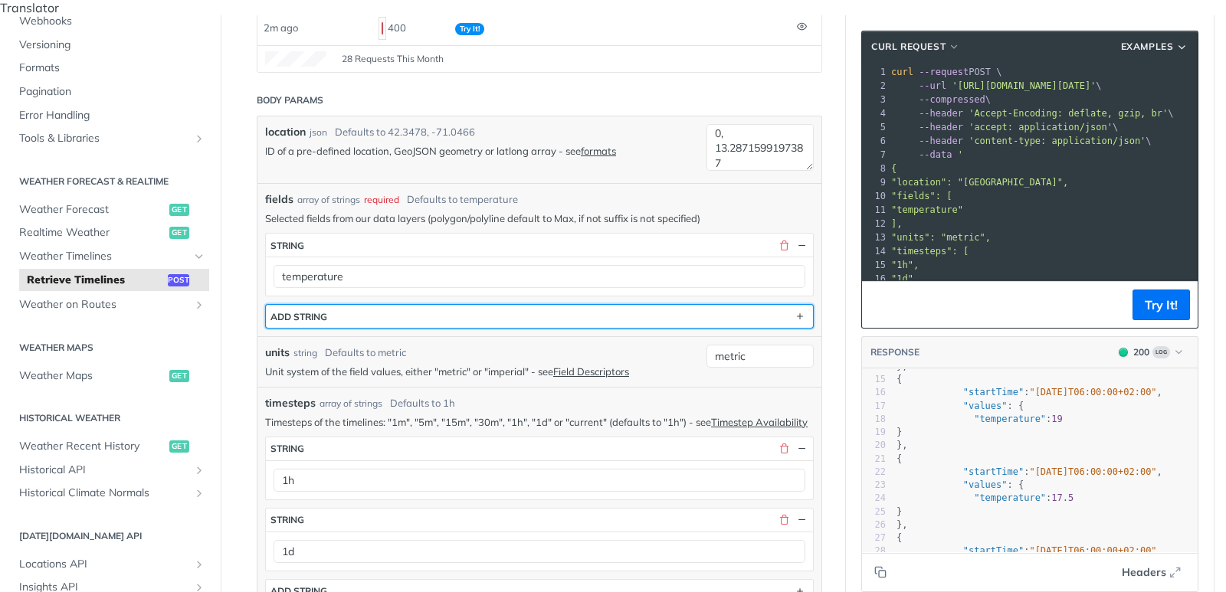
click at [320, 311] on div "ADD string" at bounding box center [298, 316] width 57 height 11
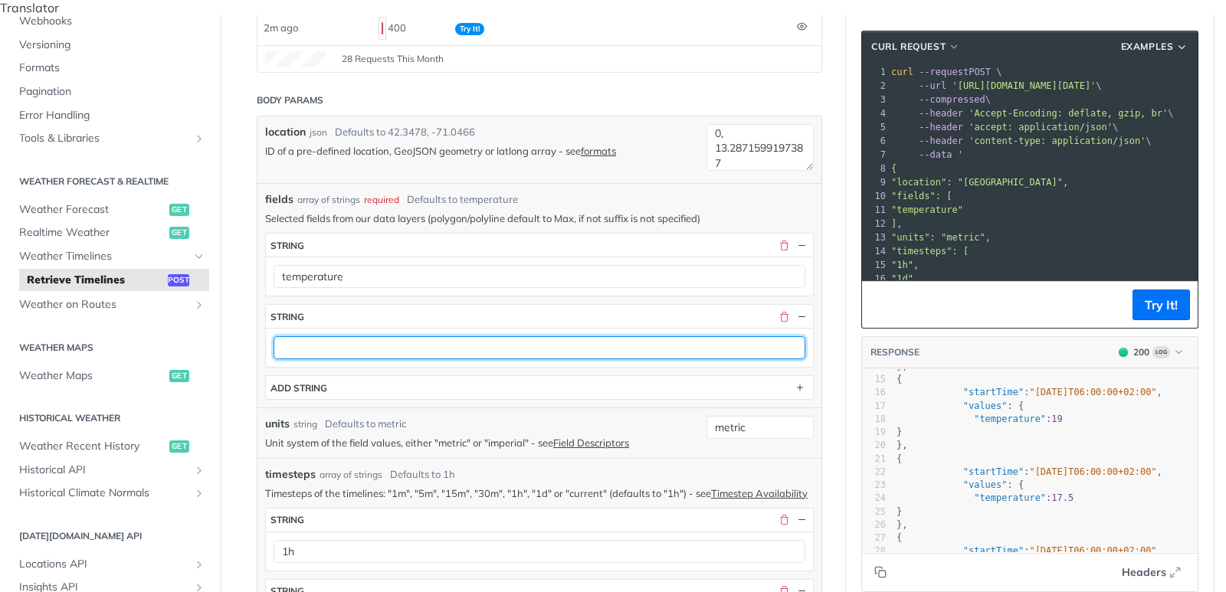
click at [331, 336] on input "text" at bounding box center [540, 347] width 532 height 23
paste input "sunriseTime"
type input "sunriseTime"
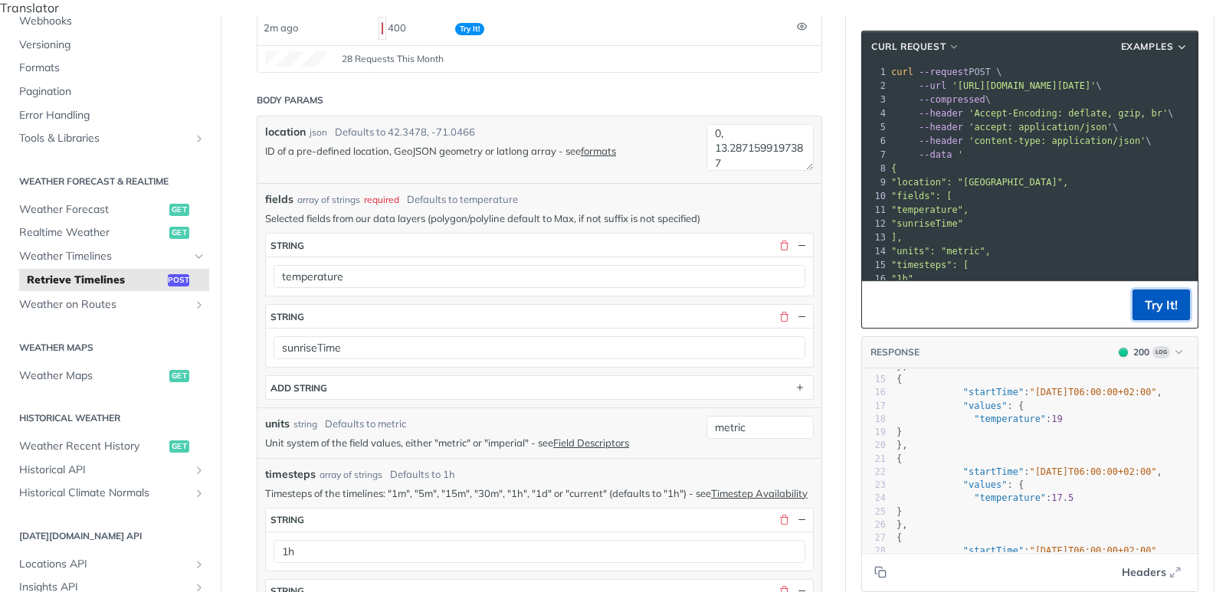
click at [1155, 293] on button "Try It!" at bounding box center [1160, 305] width 57 height 31
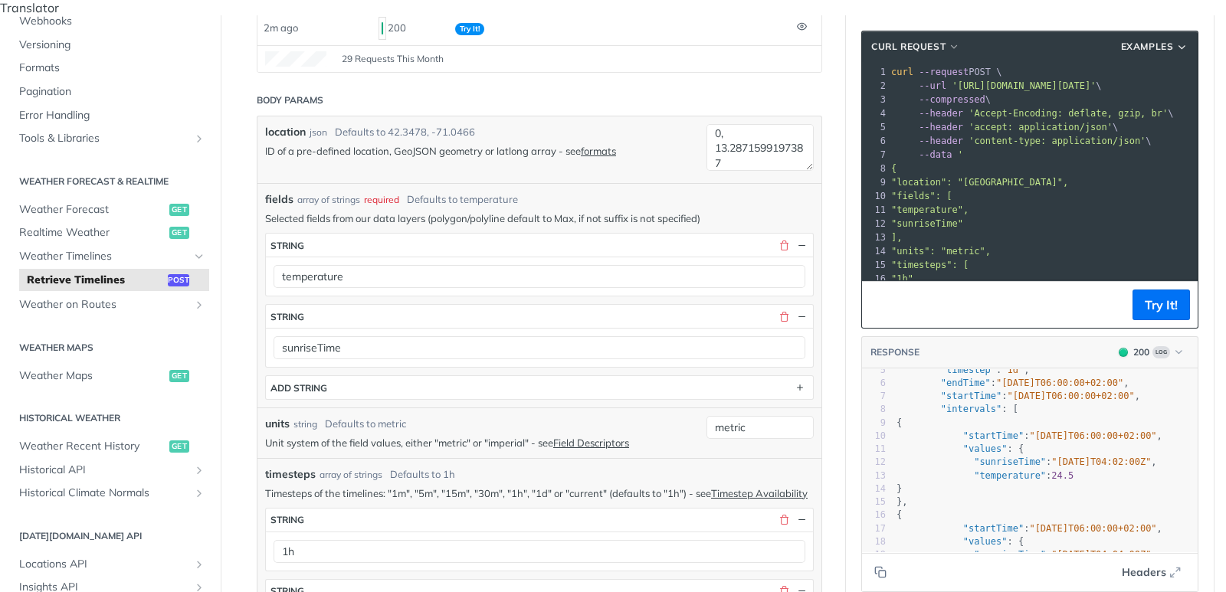
scroll to position [60, 0]
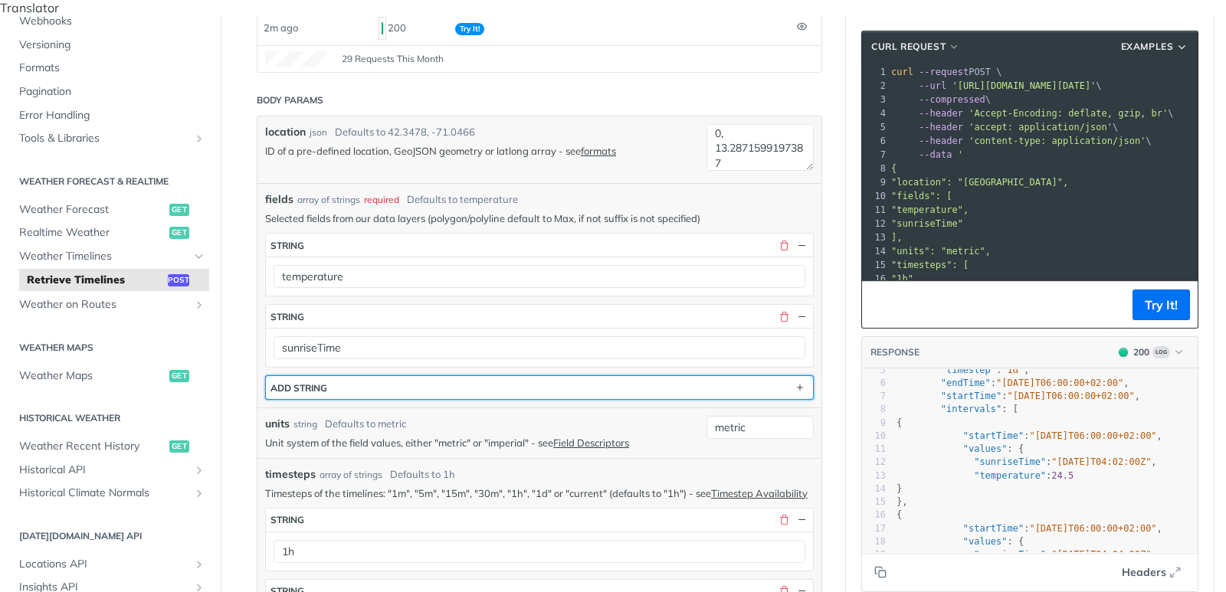
click at [372, 376] on button "ADD string" at bounding box center [539, 387] width 547 height 23
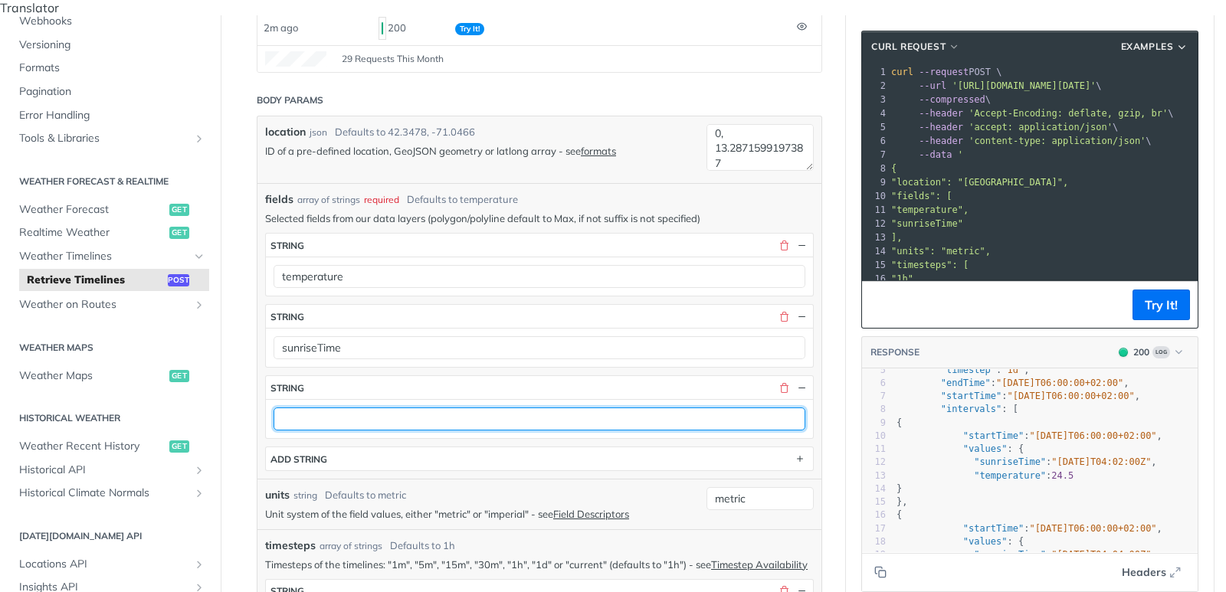
click at [359, 408] on input "text" at bounding box center [540, 419] width 532 height 23
type input "sunsetTime"
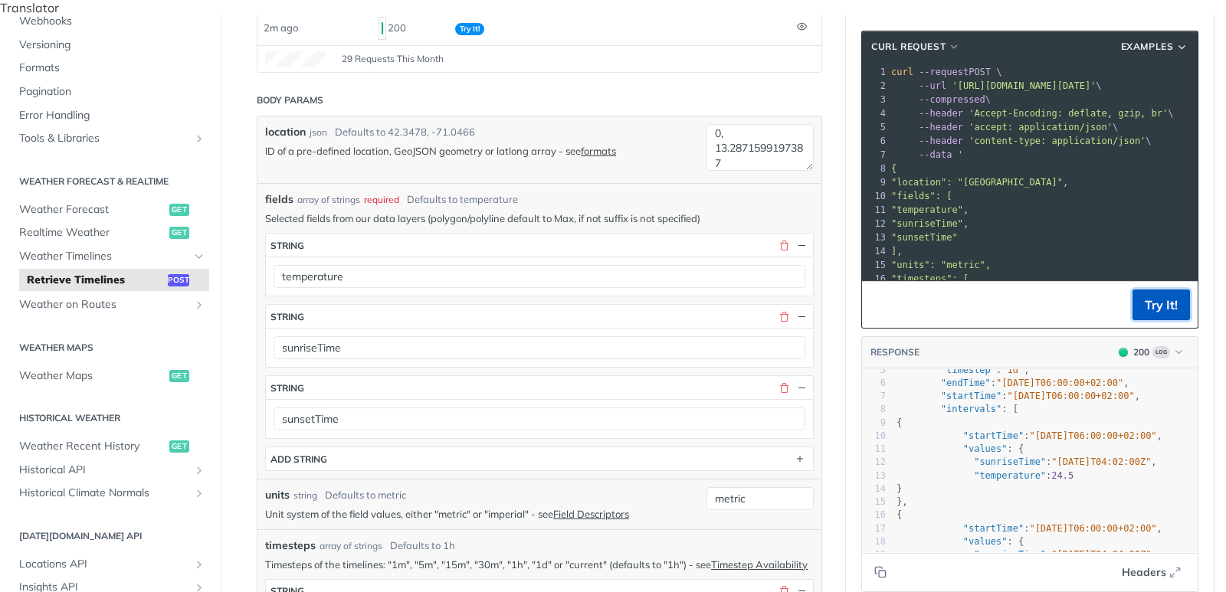
click at [1165, 297] on button "Try It!" at bounding box center [1160, 305] width 57 height 31
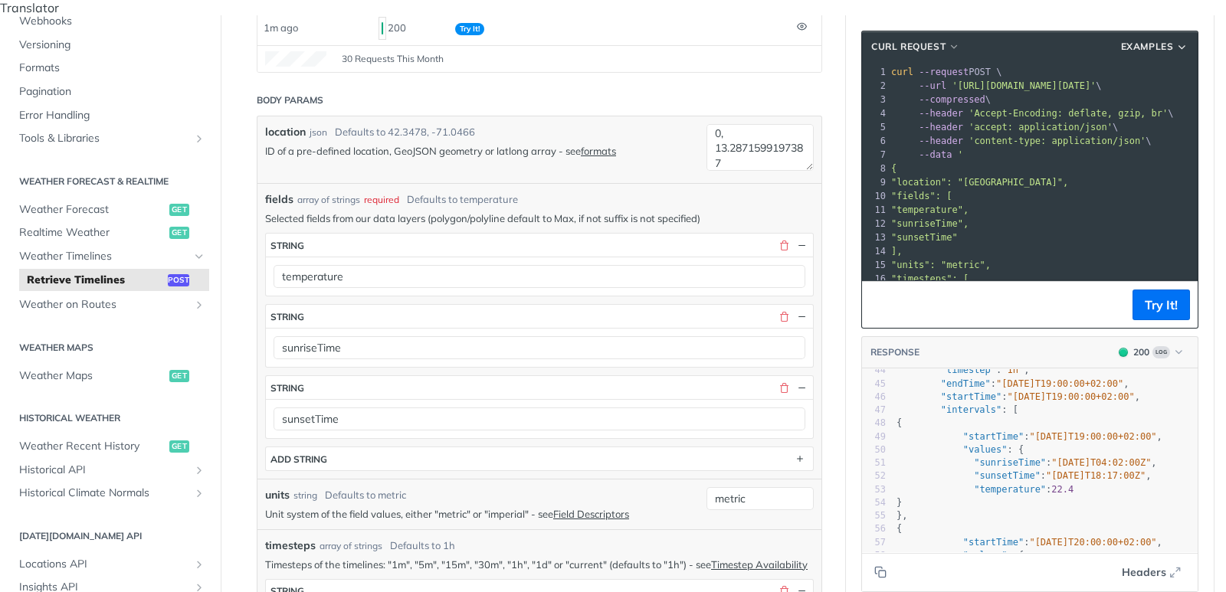
scroll to position [613, 0]
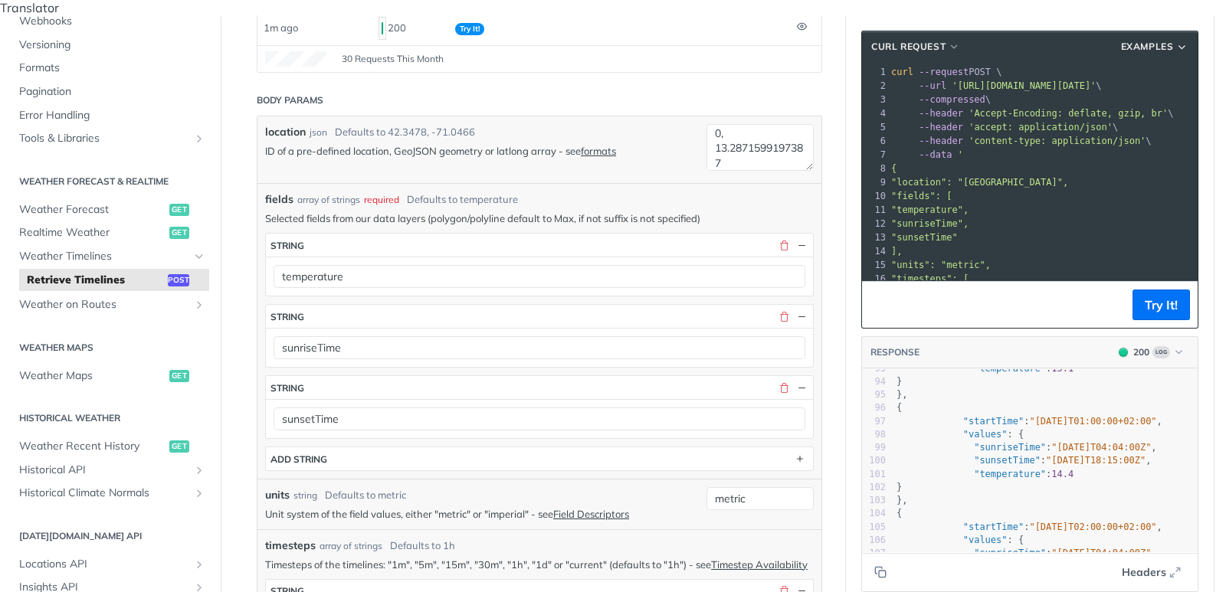
click at [1096, 80] on span "'[URL][DOMAIN_NAME][DATE]'" at bounding box center [1024, 85] width 144 height 11
click at [918, 94] on span "--compressed \" at bounding box center [941, 99] width 100 height 11
